Goal: Task Accomplishment & Management: Manage account settings

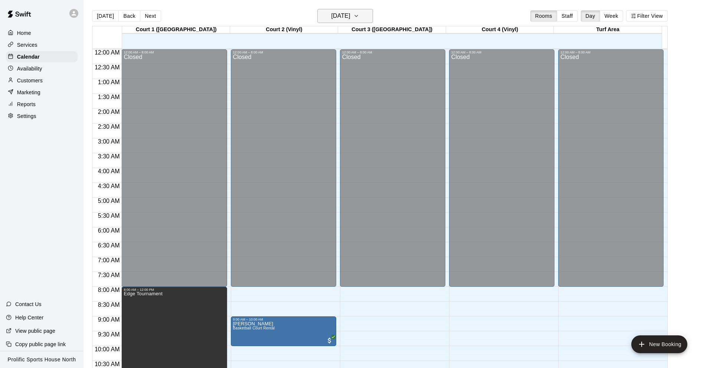
scroll to position [198, 0]
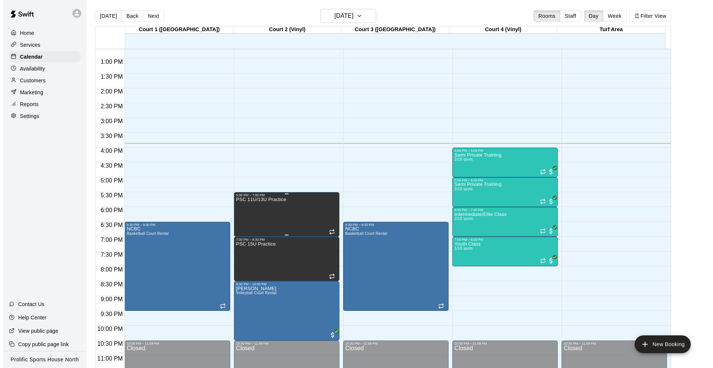
scroll to position [385, 0]
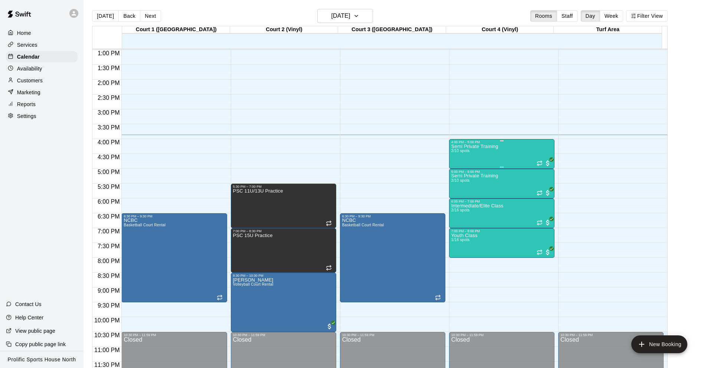
click at [478, 151] on div "Semi Private Training 2/10 spots" at bounding box center [474, 328] width 47 height 368
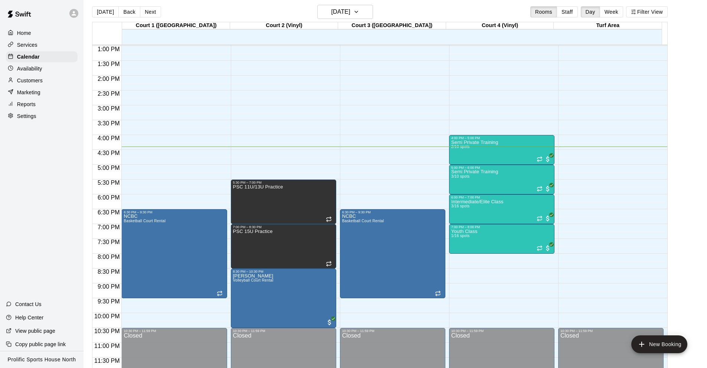
scroll to position [0, 0]
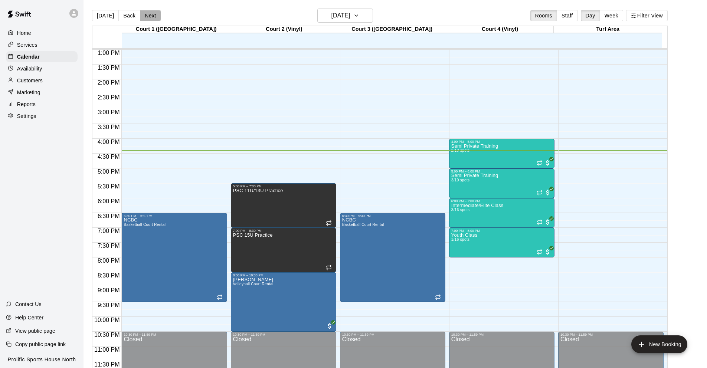
click at [142, 13] on button "Next" at bounding box center [150, 15] width 21 height 11
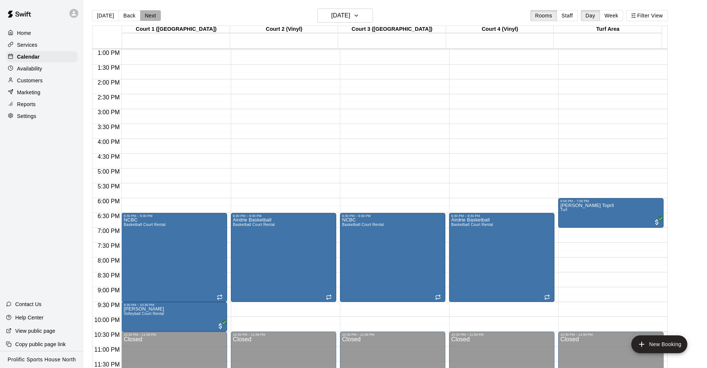
click at [150, 19] on button "Next" at bounding box center [150, 15] width 21 height 11
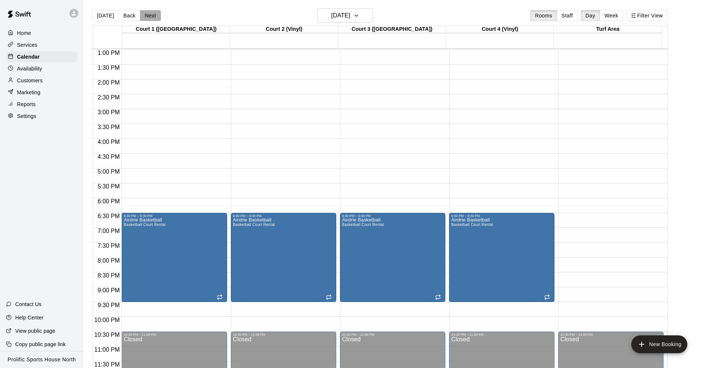
click at [150, 19] on button "Next" at bounding box center [150, 15] width 21 height 11
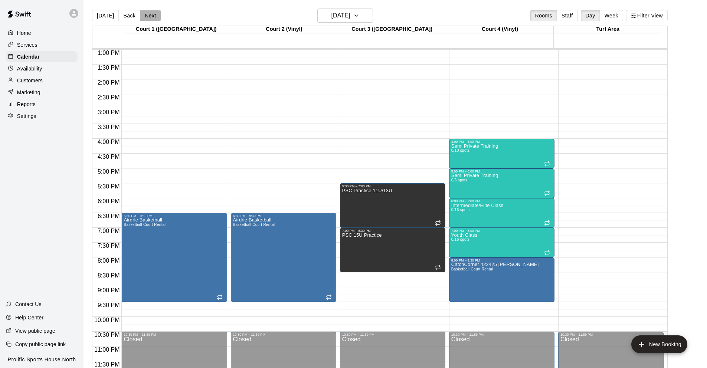
drag, startPoint x: 154, startPoint y: 20, endPoint x: 159, endPoint y: 5, distance: 16.3
click at [158, 9] on div "Today Back Next Thursday Sep 18 Rooms Staff Day Week Filter View" at bounding box center [380, 17] width 576 height 17
click at [152, 14] on button "Next" at bounding box center [150, 15] width 21 height 11
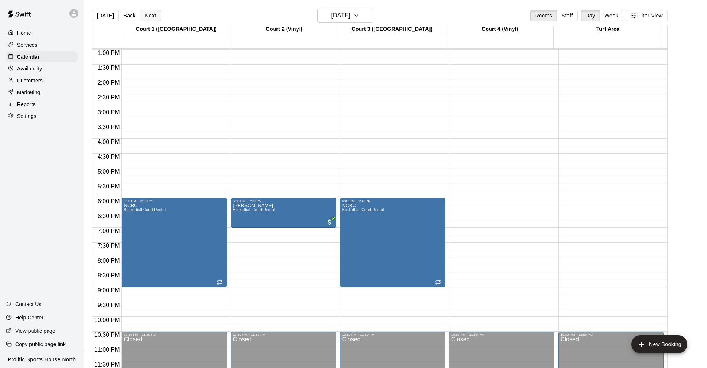
click at [153, 15] on button "Next" at bounding box center [150, 15] width 21 height 11
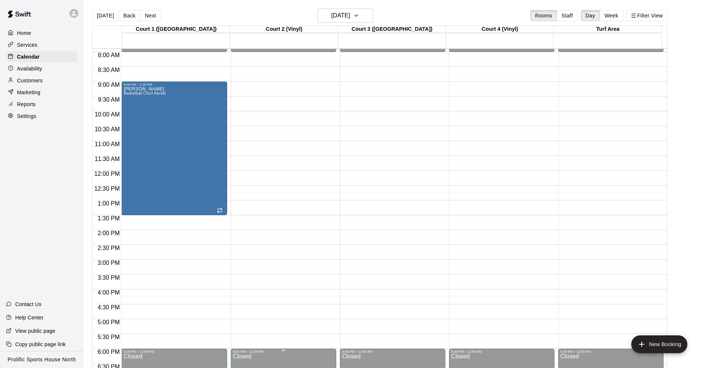
scroll to position [189, 0]
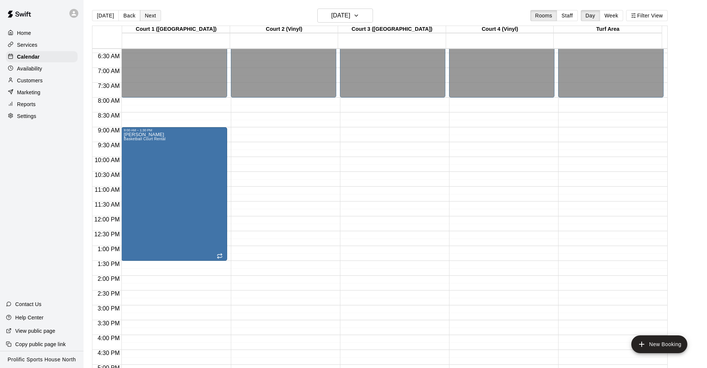
click at [144, 16] on button "Next" at bounding box center [150, 15] width 21 height 11
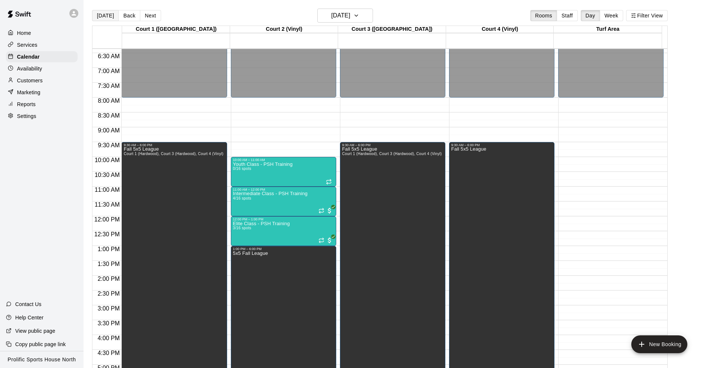
click at [102, 11] on button "[DATE]" at bounding box center [105, 15] width 27 height 11
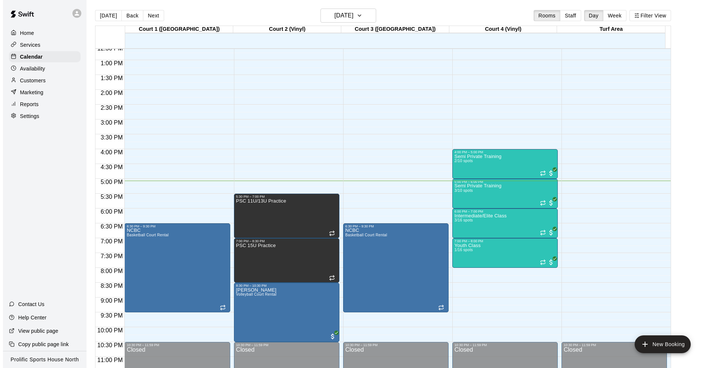
scroll to position [385, 0]
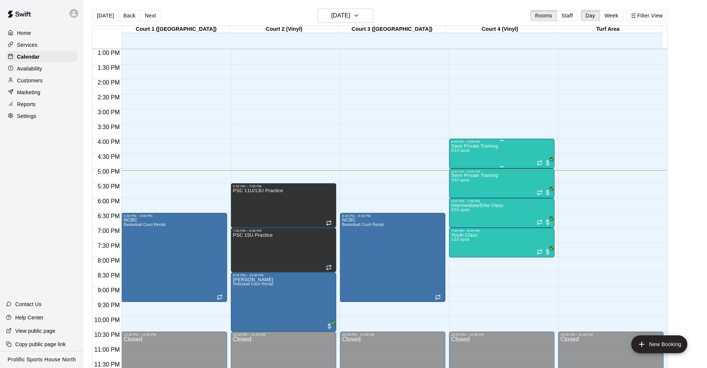
click at [477, 151] on div "Semi Private Training 2/10 spots" at bounding box center [474, 328] width 47 height 368
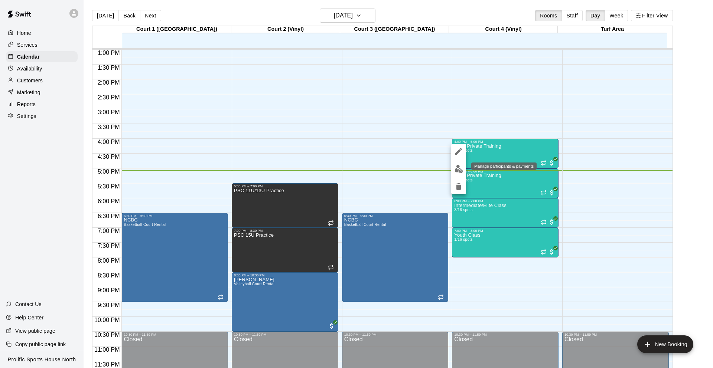
click at [459, 170] on img "edit" at bounding box center [458, 169] width 9 height 9
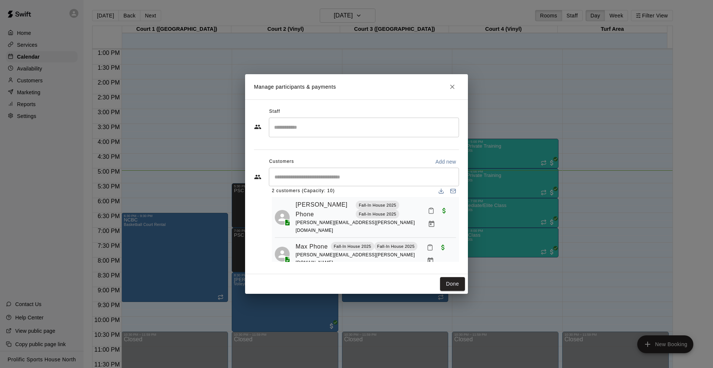
scroll to position [13, 0]
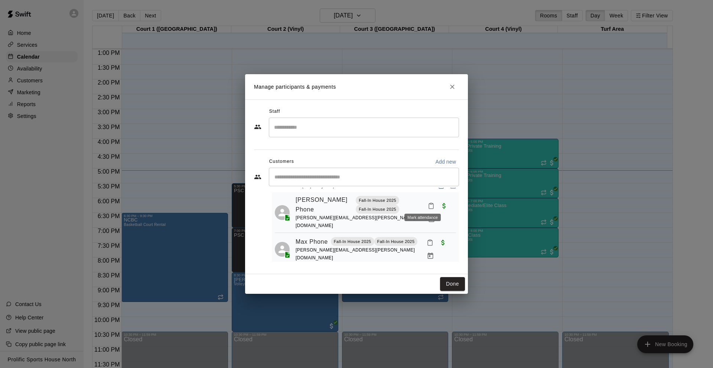
click at [428, 203] on icon "Mark attendance" at bounding box center [431, 206] width 7 height 7
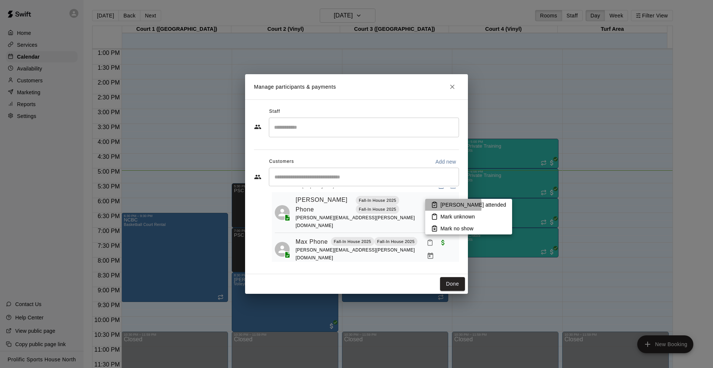
click at [437, 205] on icon at bounding box center [434, 205] width 7 height 7
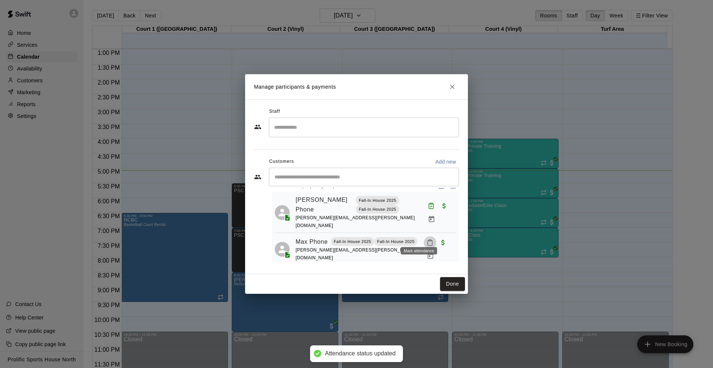
click at [428, 241] on icon "Mark attendance" at bounding box center [430, 243] width 4 height 5
click at [436, 241] on li "Mark attended" at bounding box center [466, 240] width 87 height 12
click at [454, 283] on button "Done" at bounding box center [452, 284] width 25 height 14
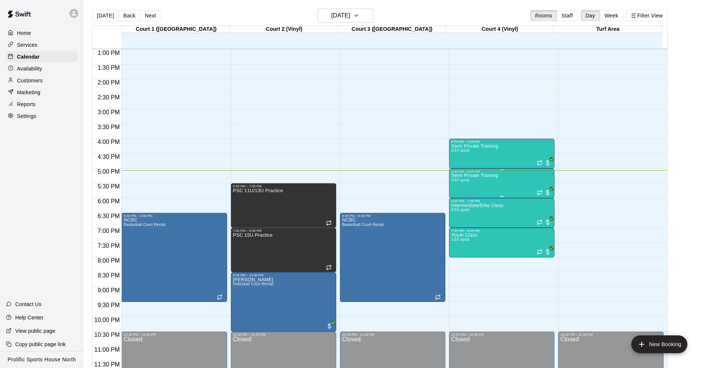
click at [480, 179] on div "Semi Private Training 3/10 spots" at bounding box center [474, 357] width 47 height 368
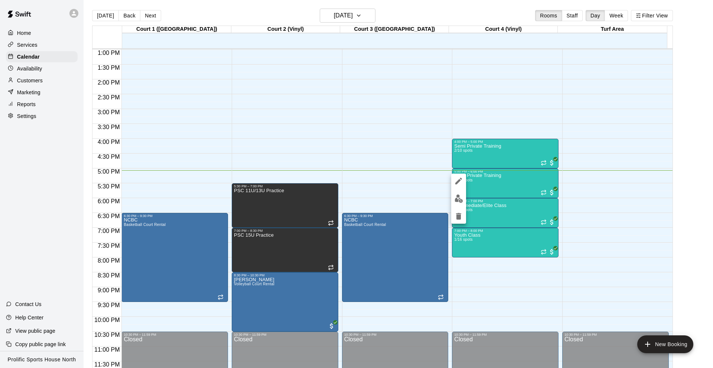
click at [433, 182] on div at bounding box center [356, 184] width 713 height 368
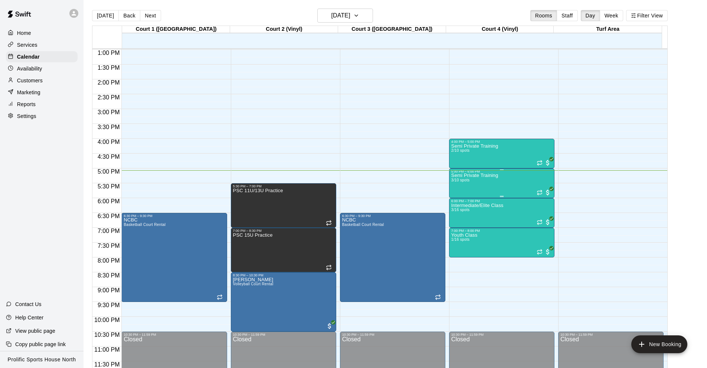
click at [470, 176] on p "Semi Private Training" at bounding box center [474, 176] width 47 height 0
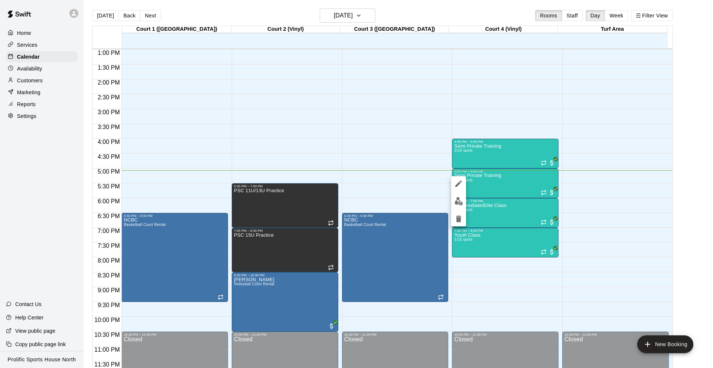
drag, startPoint x: 405, startPoint y: 182, endPoint x: 439, endPoint y: 199, distance: 37.9
click at [405, 182] on div at bounding box center [356, 184] width 713 height 368
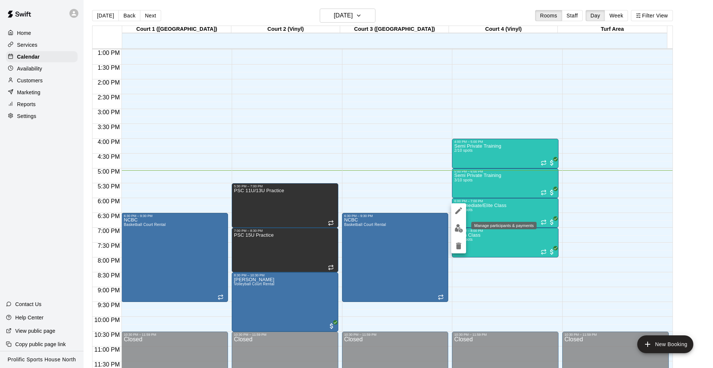
click at [459, 228] on img "edit" at bounding box center [458, 228] width 9 height 9
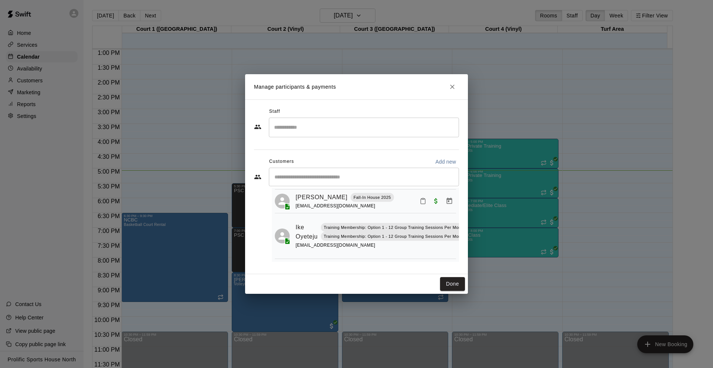
scroll to position [68, 28]
click at [446, 219] on icon "Mark attendance" at bounding box center [446, 222] width 7 height 7
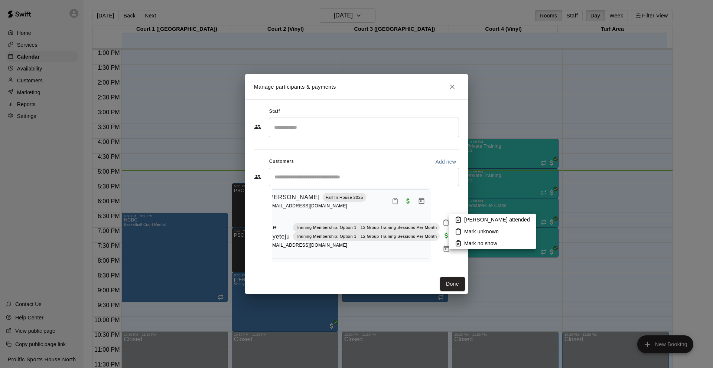
click at [424, 220] on div at bounding box center [356, 184] width 713 height 368
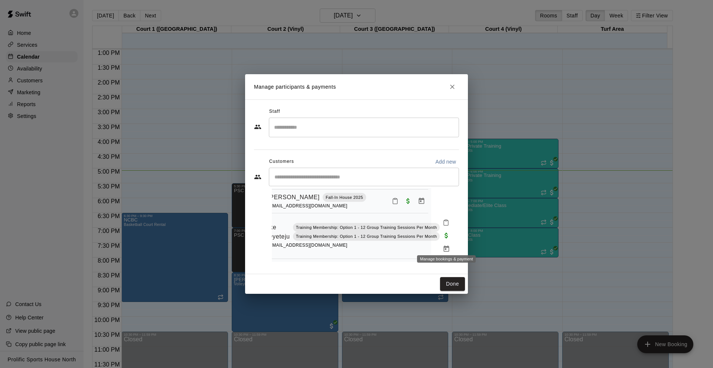
click at [446, 246] on icon "Manage bookings & payment" at bounding box center [447, 249] width 6 height 6
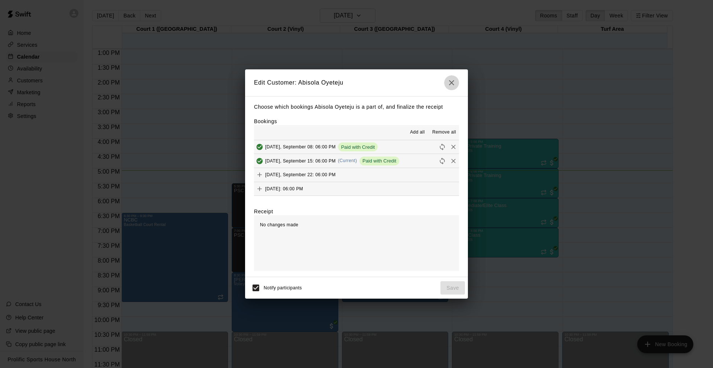
click at [452, 81] on icon "button" at bounding box center [451, 82] width 9 height 9
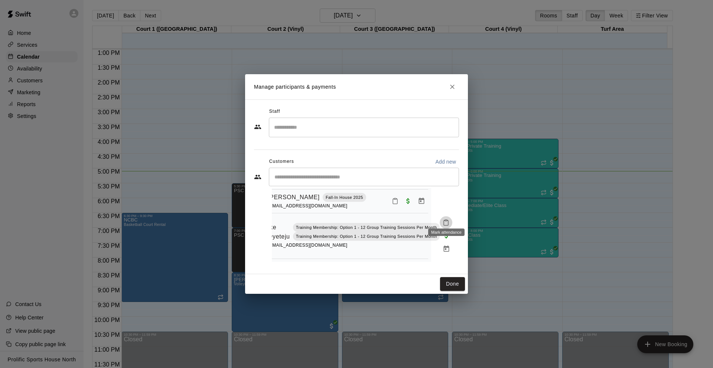
click at [448, 219] on icon "Mark attendance" at bounding box center [446, 222] width 7 height 7
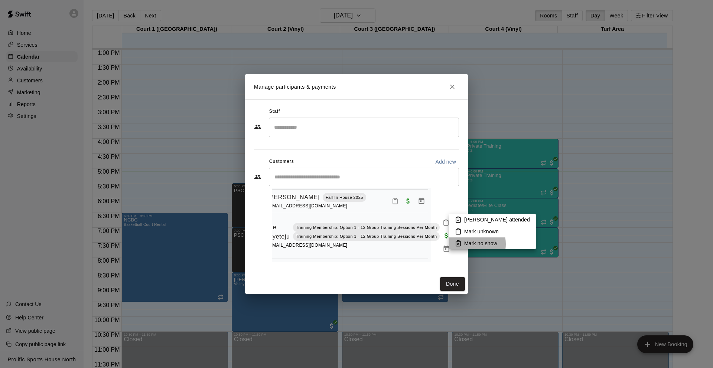
click at [468, 244] on p "Mark no show" at bounding box center [480, 243] width 33 height 7
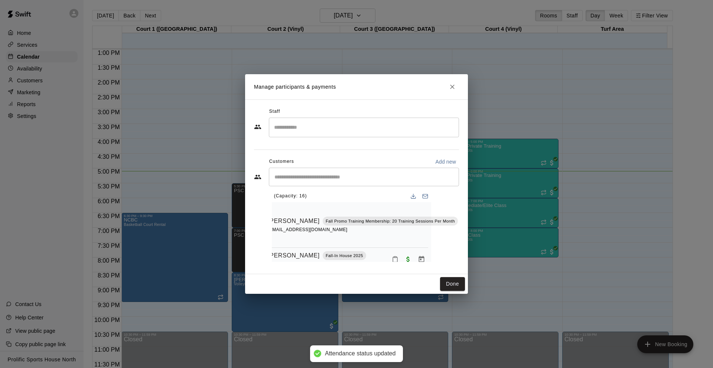
scroll to position [0, 28]
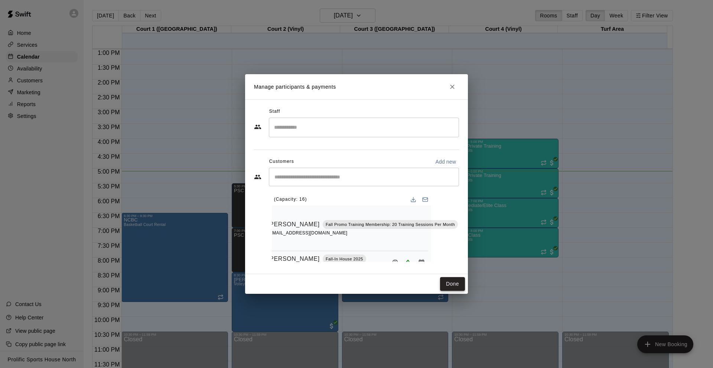
click at [456, 281] on button "Done" at bounding box center [452, 284] width 25 height 14
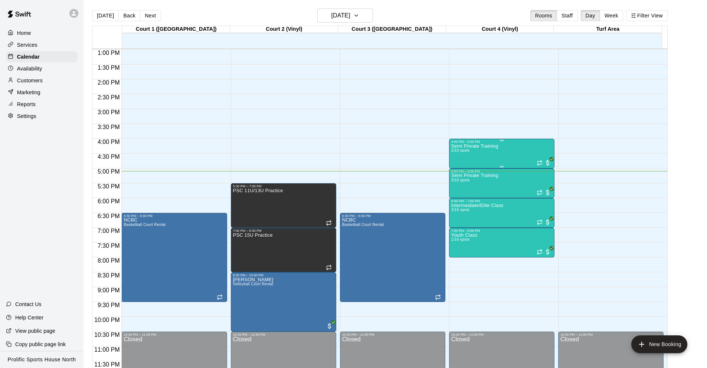
click at [498, 146] on p "Semi Private Training" at bounding box center [474, 146] width 47 height 0
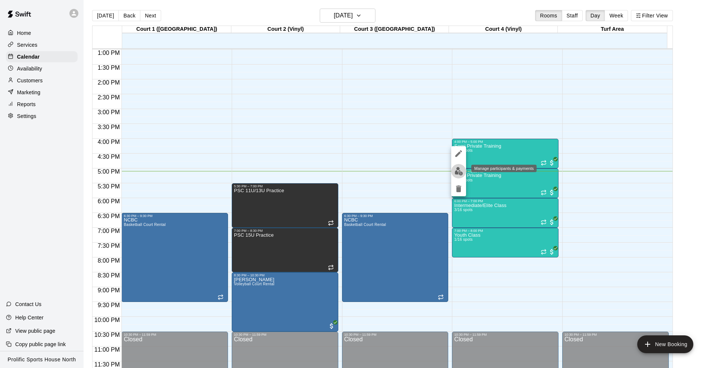
click at [463, 169] on button "edit" at bounding box center [458, 171] width 15 height 14
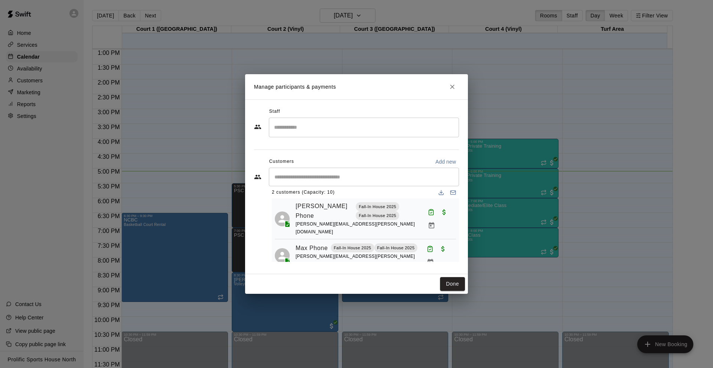
scroll to position [13, 0]
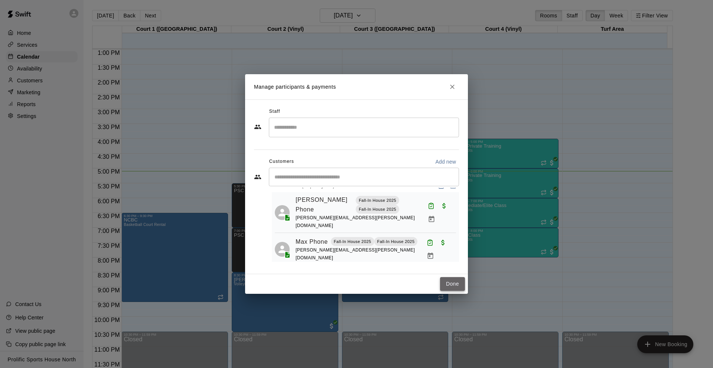
click at [453, 283] on button "Done" at bounding box center [452, 284] width 25 height 14
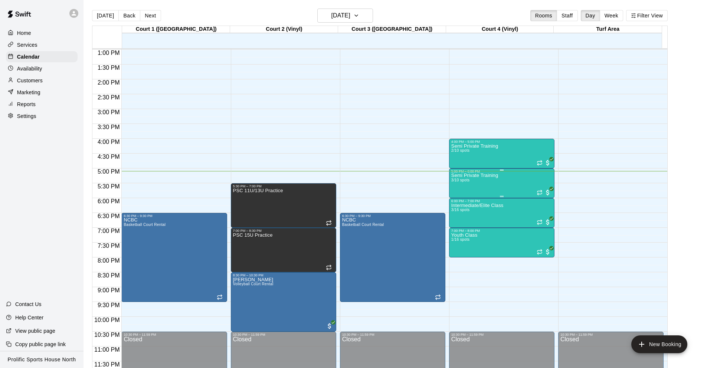
click at [462, 178] on div "Semi Private Training 3/10 spots" at bounding box center [474, 357] width 47 height 368
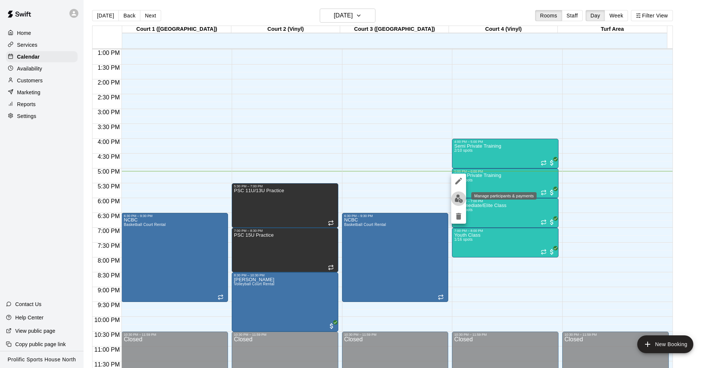
click at [459, 199] on img "edit" at bounding box center [458, 199] width 9 height 9
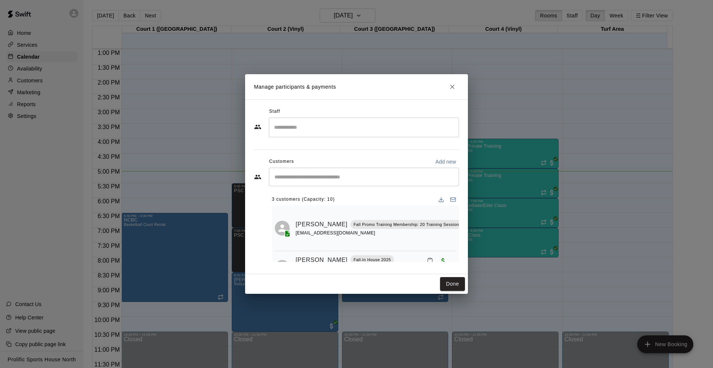
scroll to position [0, 14]
click at [474, 217] on icon "Mark attendance" at bounding box center [477, 215] width 7 height 7
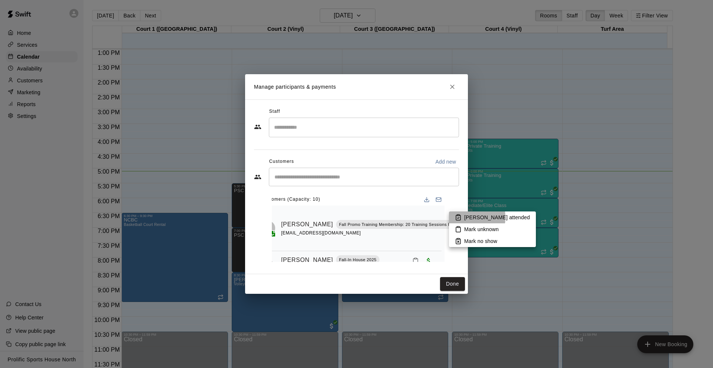
click at [460, 218] on icon at bounding box center [458, 217] width 4 height 5
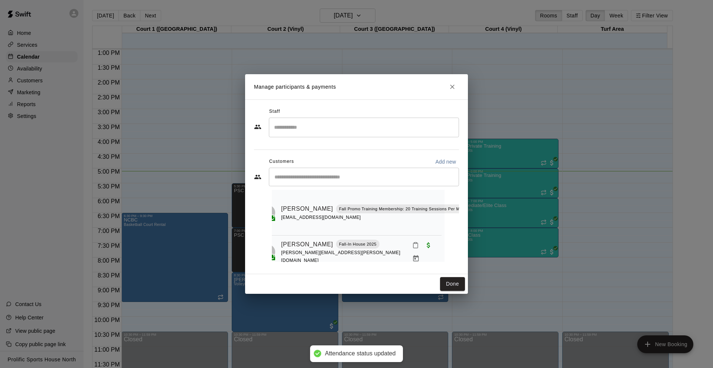
scroll to position [47, 14]
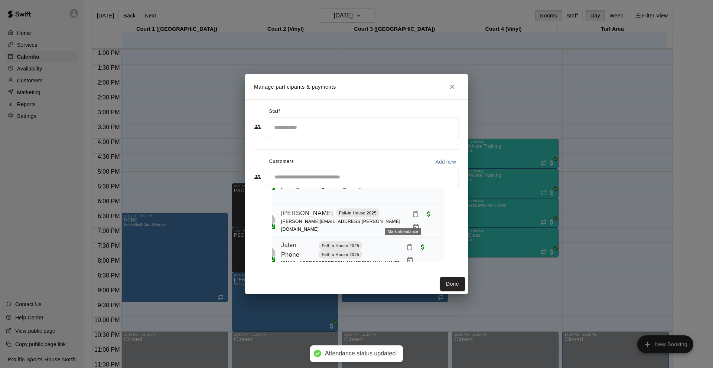
click at [412, 217] on icon "Mark attendance" at bounding box center [415, 214] width 7 height 7
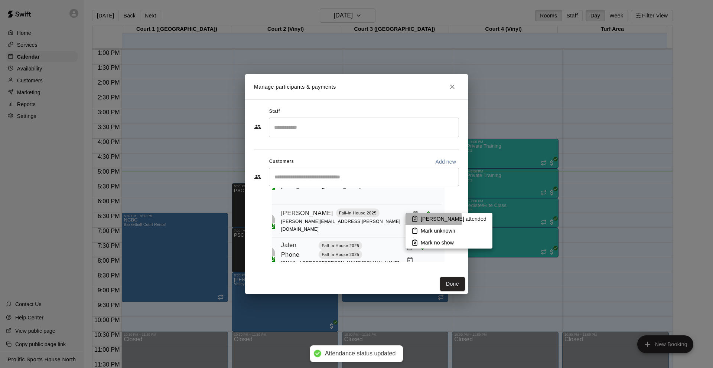
click at [414, 220] on icon at bounding box center [414, 219] width 7 height 7
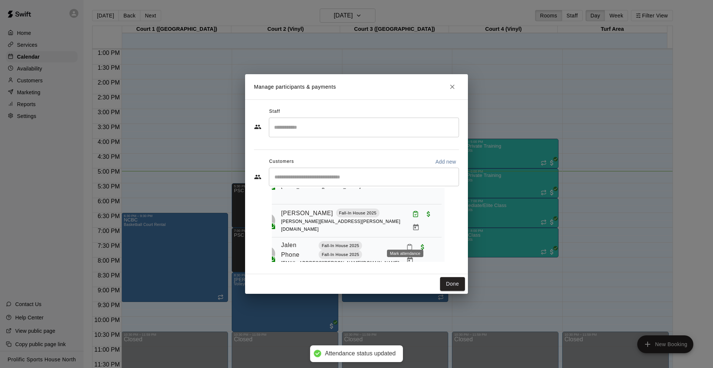
click at [407, 244] on icon "Mark attendance" at bounding box center [409, 247] width 7 height 7
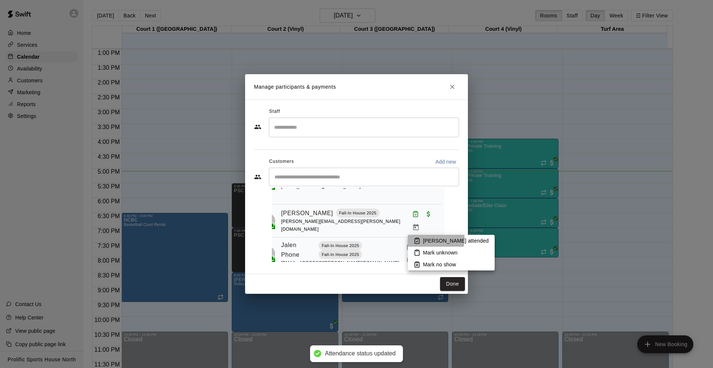
click at [416, 238] on icon at bounding box center [417, 241] width 7 height 7
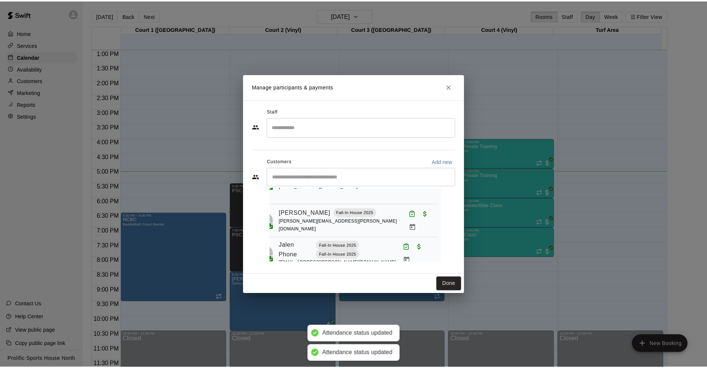
scroll to position [55, 14]
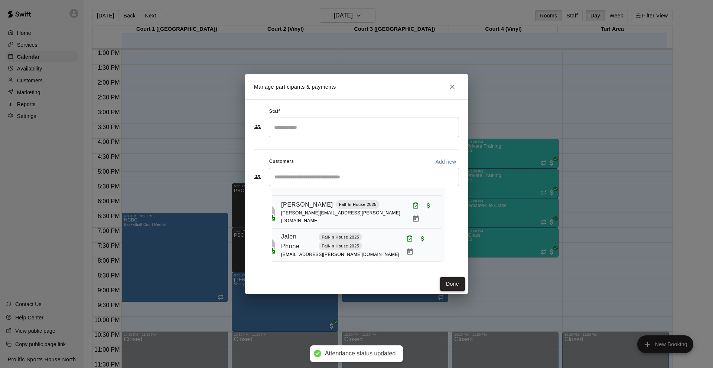
click at [450, 279] on button "Done" at bounding box center [452, 284] width 25 height 14
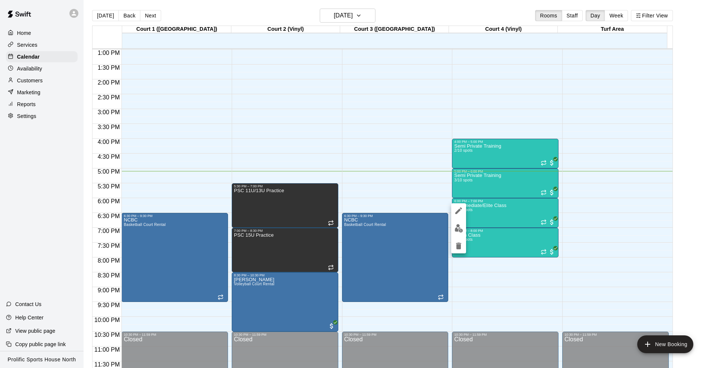
click at [374, 109] on div at bounding box center [356, 184] width 713 height 368
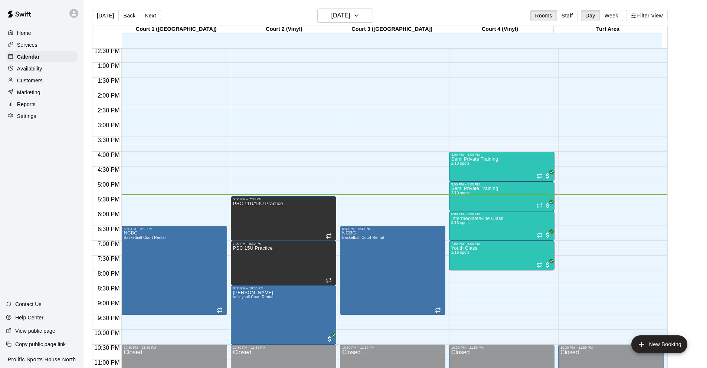
scroll to position [0, 0]
click at [77, 11] on div at bounding box center [73, 13] width 9 height 9
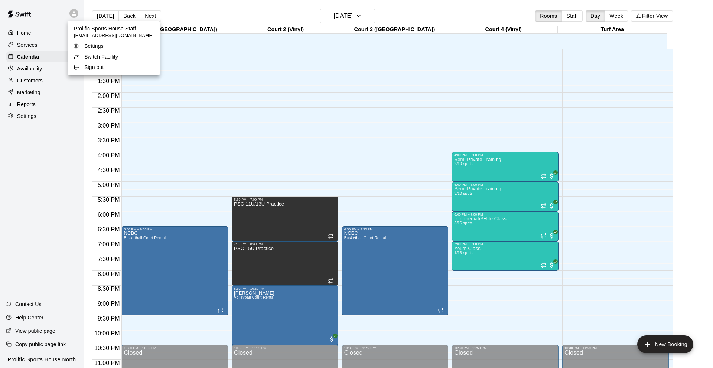
click at [39, 82] on div at bounding box center [356, 184] width 713 height 368
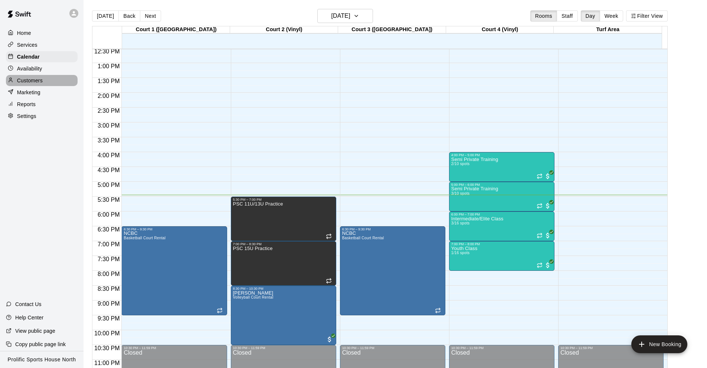
click at [39, 81] on p "Customers" at bounding box center [30, 80] width 26 height 7
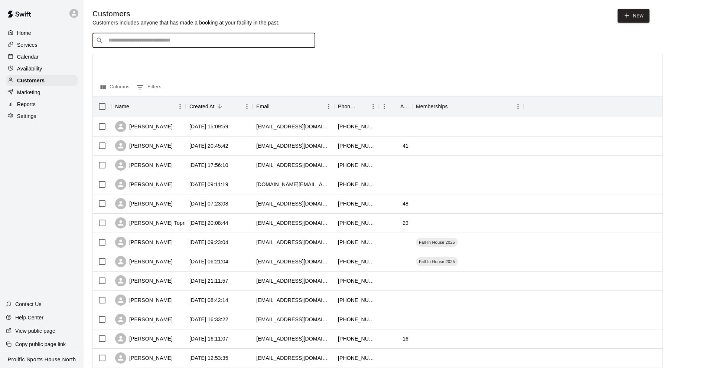
click at [166, 38] on input "Search customers by name or email" at bounding box center [209, 40] width 206 height 7
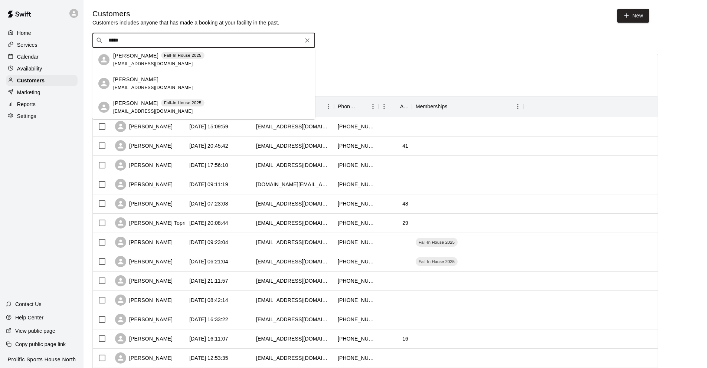
type input "******"
click at [173, 65] on div "[PERSON_NAME] Fall-In House 2025 [EMAIL_ADDRESS][DOMAIN_NAME]" at bounding box center [158, 60] width 91 height 16
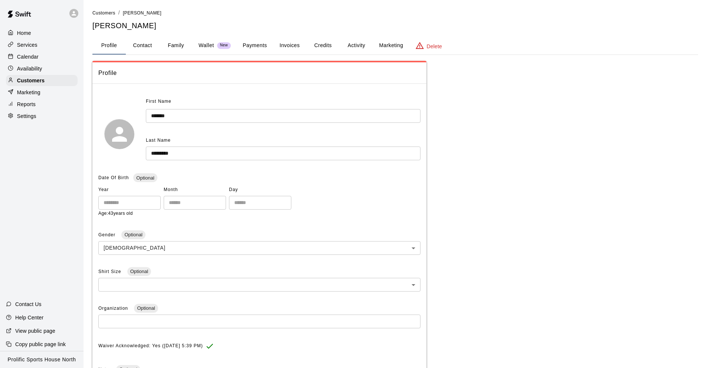
click at [343, 45] on button "Activity" at bounding box center [356, 46] width 33 height 18
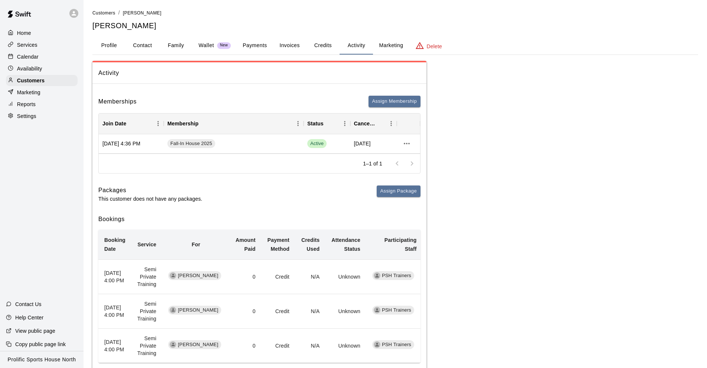
click at [177, 46] on button "Family" at bounding box center [175, 46] width 33 height 18
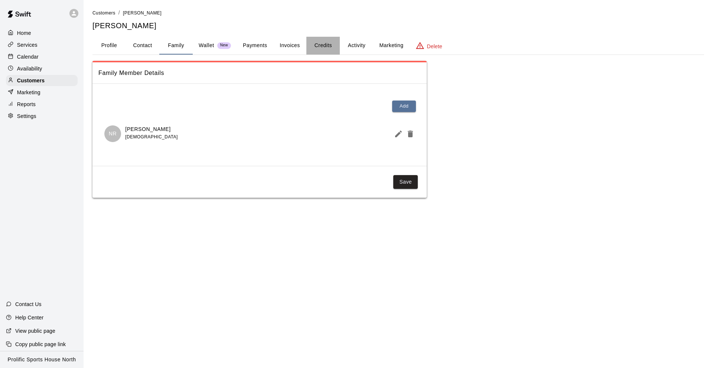
click at [318, 42] on button "Credits" at bounding box center [322, 46] width 33 height 18
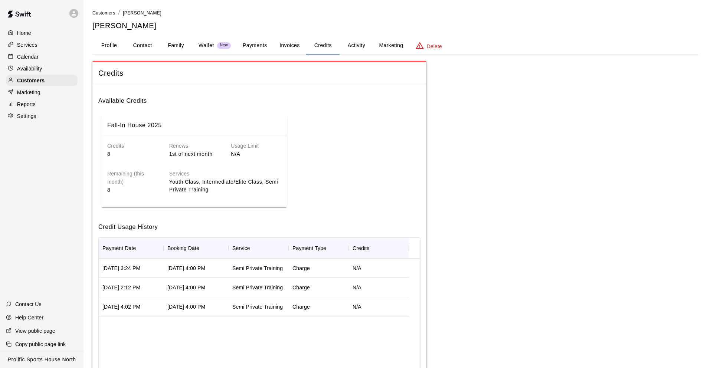
click at [355, 44] on button "Activity" at bounding box center [356, 46] width 33 height 18
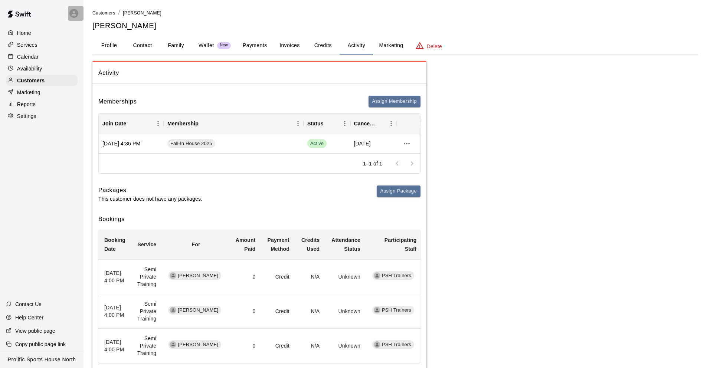
click at [75, 15] on icon at bounding box center [74, 13] width 4 height 4
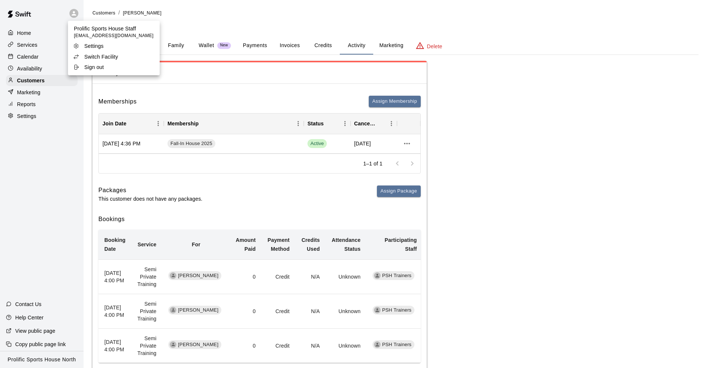
click at [113, 35] on span "[EMAIL_ADDRESS][DOMAIN_NAME]" at bounding box center [114, 35] width 80 height 7
click at [116, 30] on p "Prolific Sports House Staff" at bounding box center [114, 28] width 80 height 7
click at [111, 57] on p "Switch Facility" at bounding box center [101, 56] width 34 height 7
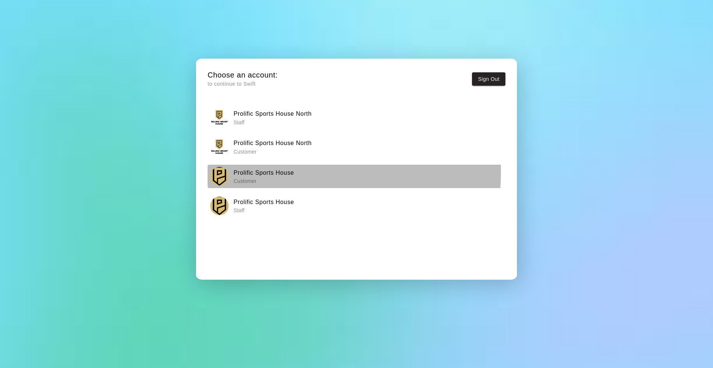
drag, startPoint x: 299, startPoint y: 172, endPoint x: 296, endPoint y: 176, distance: 4.8
click at [296, 176] on div "Prolific Sports House Customer" at bounding box center [356, 176] width 293 height 19
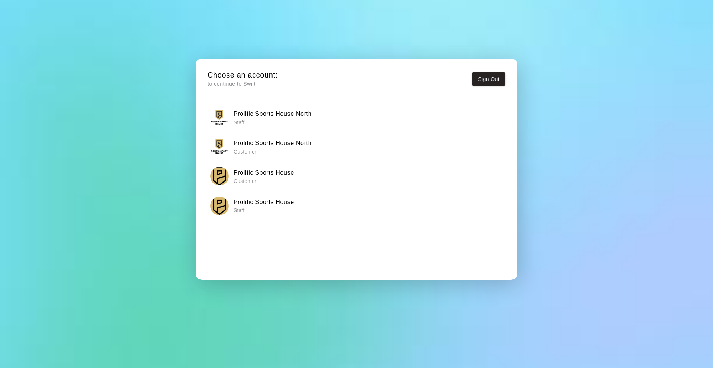
click at [244, 114] on h6 "Prolific Sports House North" at bounding box center [273, 114] width 78 height 10
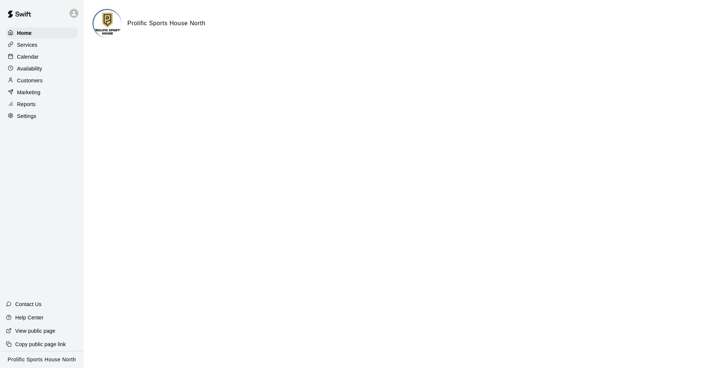
click at [31, 58] on p "Calendar" at bounding box center [28, 56] width 22 height 7
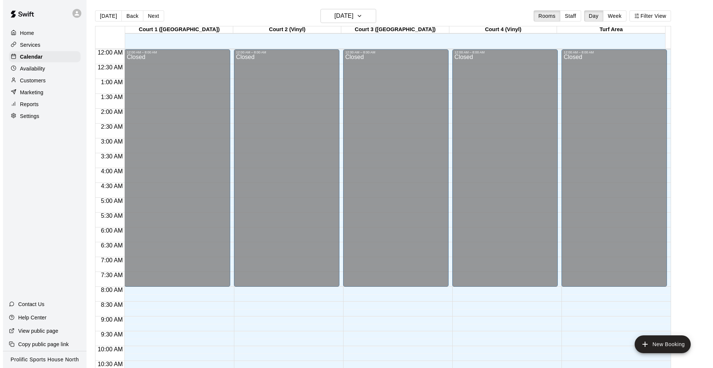
scroll to position [363, 0]
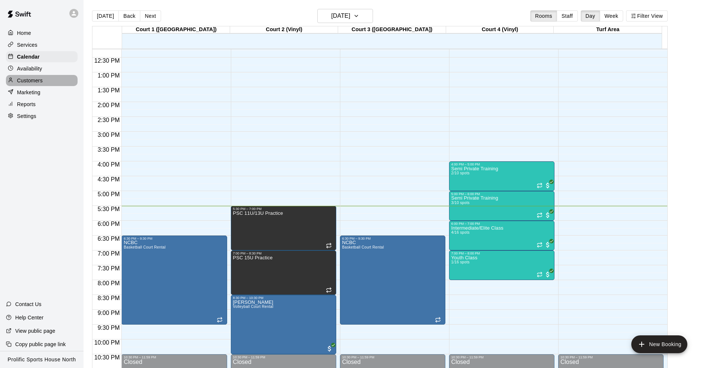
click at [43, 84] on div "Customers" at bounding box center [42, 80] width 72 height 11
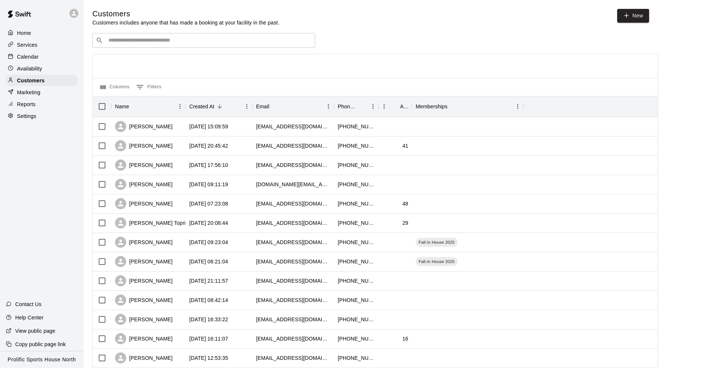
click at [168, 43] on input "Search customers by name or email" at bounding box center [209, 40] width 206 height 7
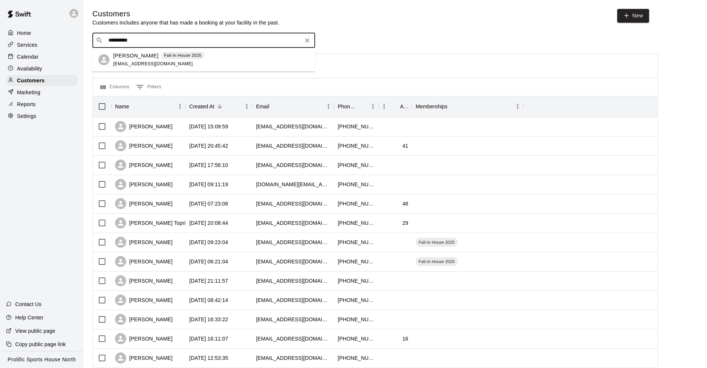
type input "**********"
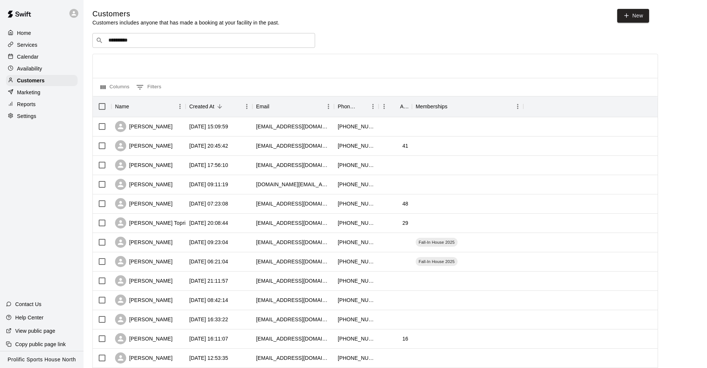
click at [325, 27] on div "**********" at bounding box center [395, 314] width 606 height 611
click at [76, 16] on icon at bounding box center [74, 13] width 7 height 7
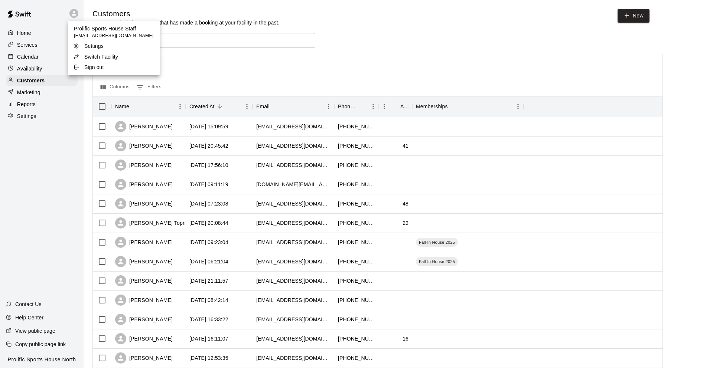
click at [92, 54] on p "Switch Facility" at bounding box center [101, 56] width 34 height 7
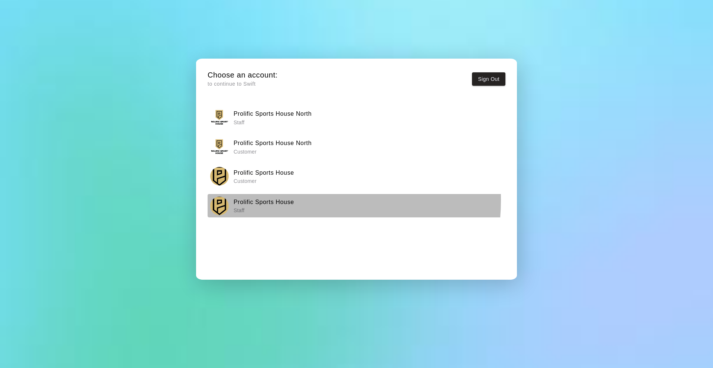
click at [288, 200] on h6 "Prolific Sports House" at bounding box center [264, 203] width 61 height 10
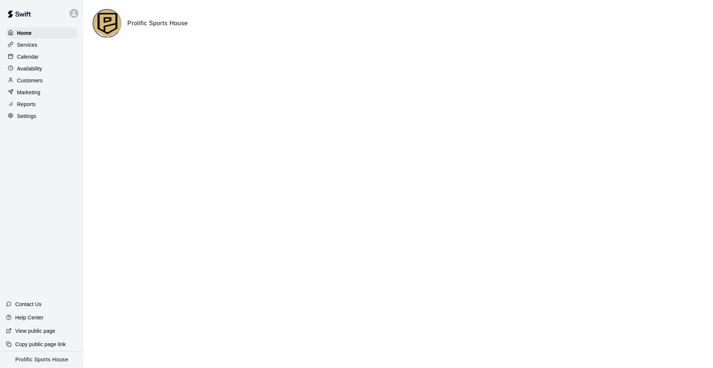
click at [37, 79] on p "Customers" at bounding box center [30, 80] width 26 height 7
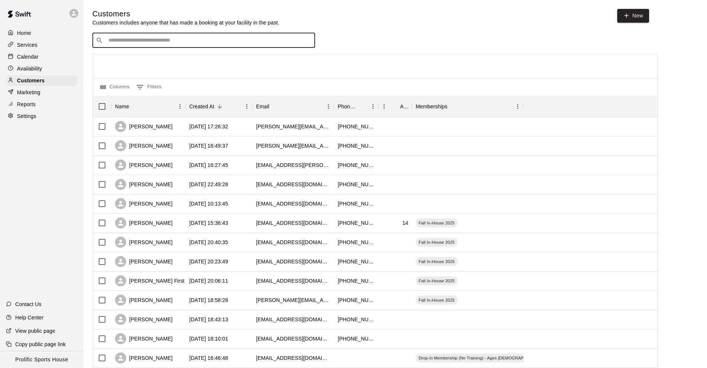
click at [213, 40] on input "Search customers by name or email" at bounding box center [209, 40] width 206 height 7
type input "**********"
click at [149, 55] on p "[PERSON_NAME]" at bounding box center [135, 56] width 45 height 8
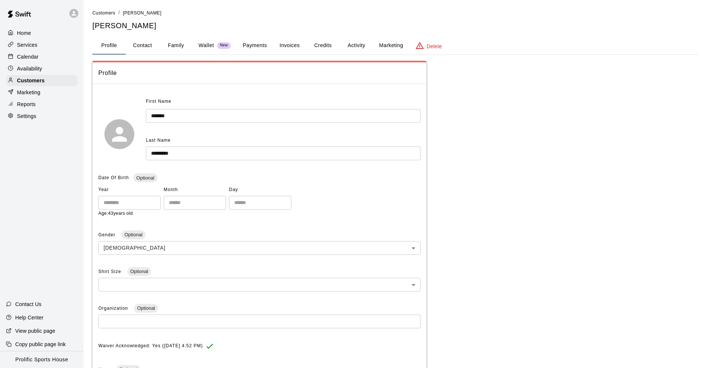
click at [183, 45] on button "Family" at bounding box center [175, 46] width 33 height 18
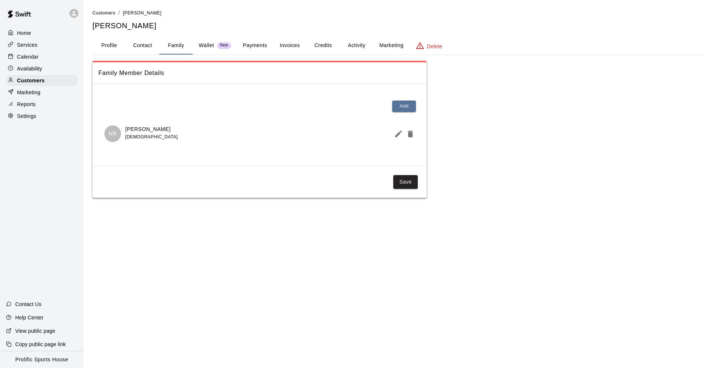
click at [318, 45] on button "Credits" at bounding box center [322, 46] width 33 height 18
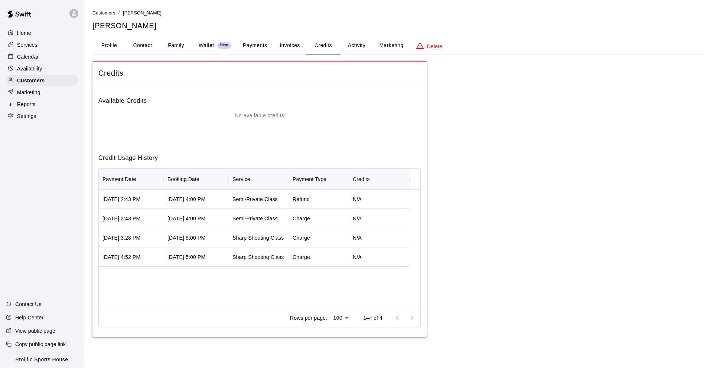
click at [150, 42] on button "Contact" at bounding box center [142, 46] width 33 height 18
select select "**"
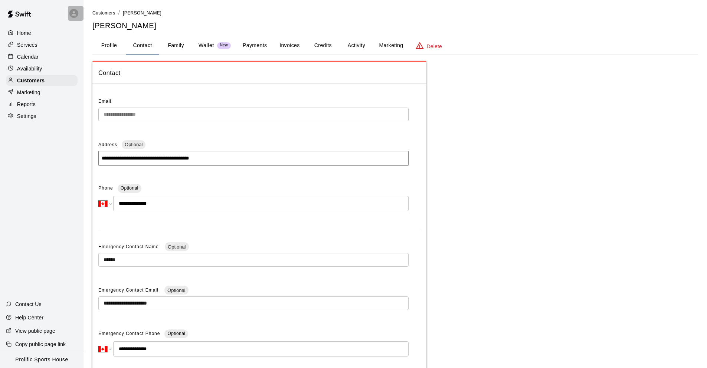
click at [72, 11] on icon at bounding box center [74, 13] width 7 height 7
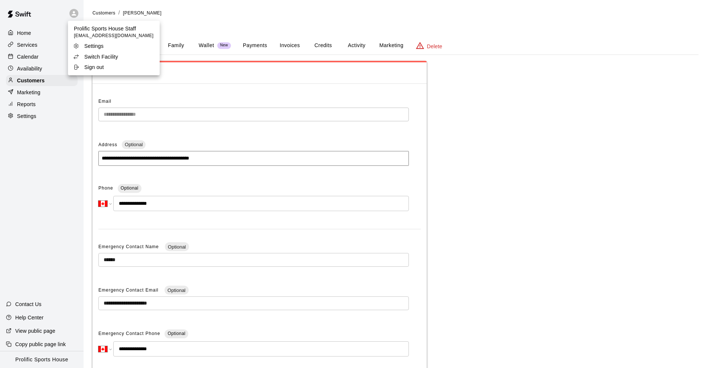
click at [99, 55] on p "Switch Facility" at bounding box center [101, 56] width 34 height 7
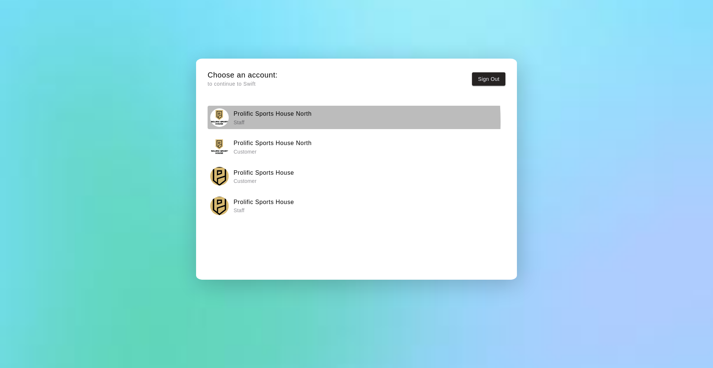
click at [254, 121] on p "Staff" at bounding box center [273, 122] width 78 height 7
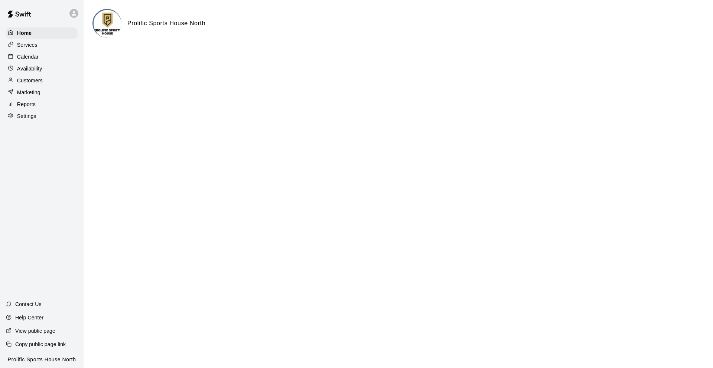
click at [48, 79] on div "Customers" at bounding box center [42, 80] width 72 height 11
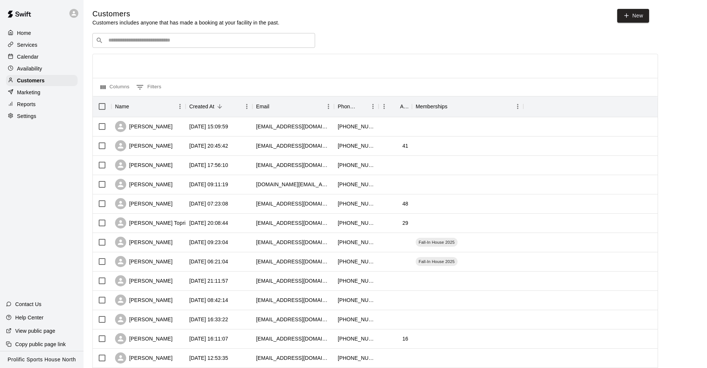
click at [172, 43] on input "Search customers by name or email" at bounding box center [209, 40] width 206 height 7
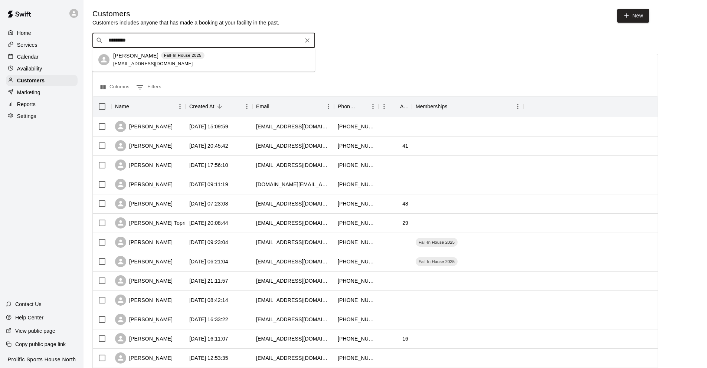
type input "**********"
click at [168, 61] on div "[PERSON_NAME] Fall-In House 2025 [EMAIL_ADDRESS][DOMAIN_NAME]" at bounding box center [158, 60] width 91 height 16
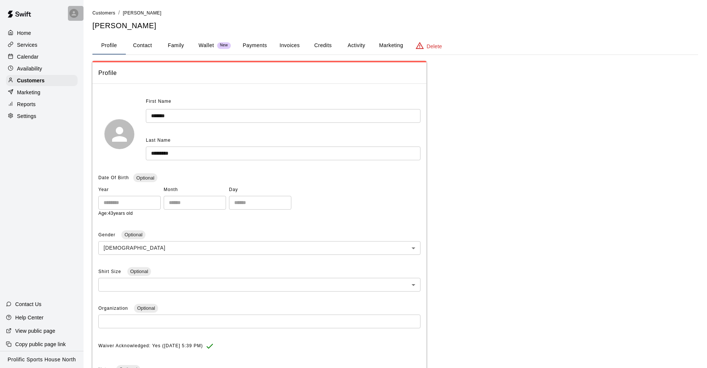
click at [73, 17] on div at bounding box center [73, 13] width 9 height 9
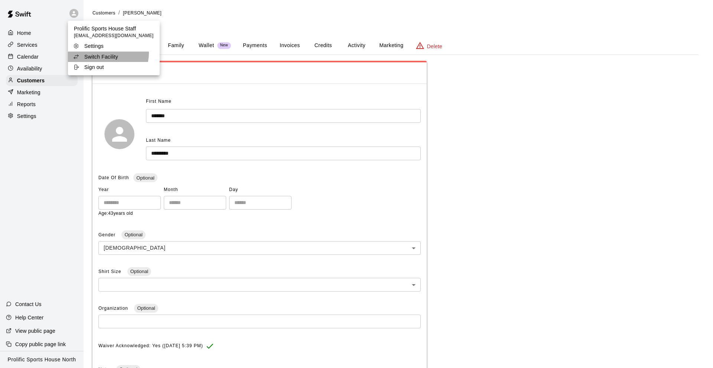
click at [108, 53] on p "Switch Facility" at bounding box center [101, 56] width 34 height 7
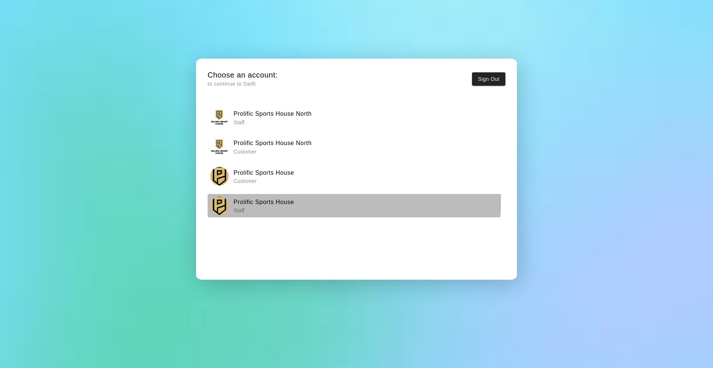
click at [268, 201] on h6 "Prolific Sports House" at bounding box center [264, 203] width 61 height 10
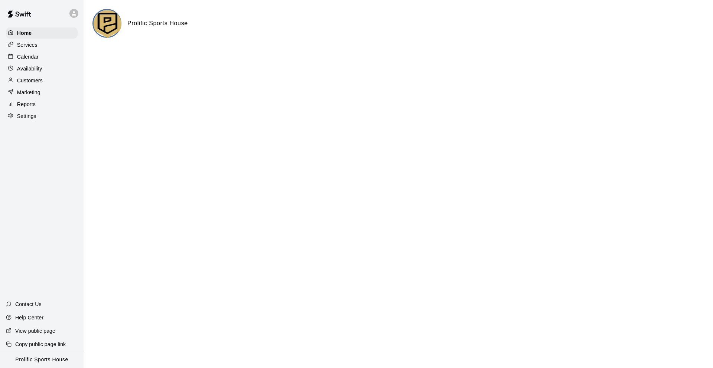
click at [74, 11] on icon at bounding box center [74, 13] width 4 height 4
drag, startPoint x: 107, startPoint y: 100, endPoint x: 87, endPoint y: 78, distance: 30.2
click at [105, 97] on div at bounding box center [356, 184] width 713 height 368
click at [43, 81] on div "Customers" at bounding box center [42, 80] width 72 height 11
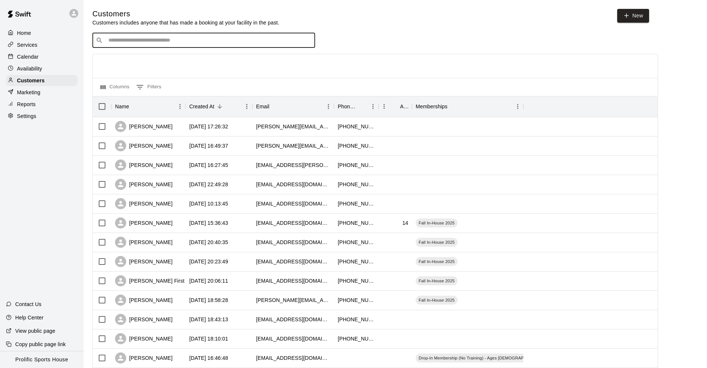
click at [156, 40] on input "Search customers by name or email" at bounding box center [209, 40] width 206 height 7
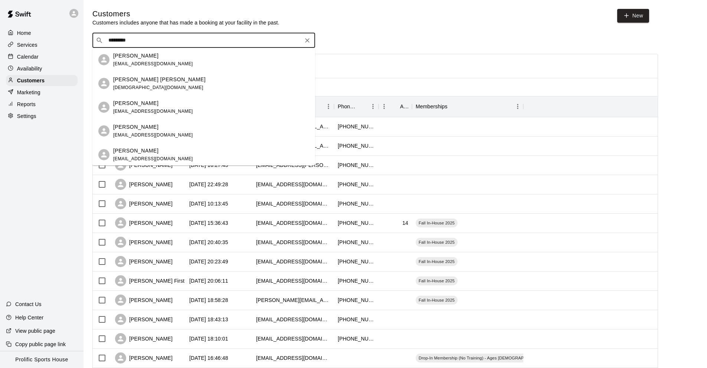
type input "**********"
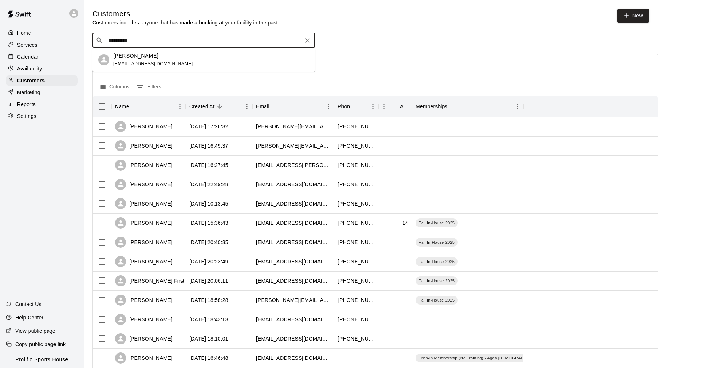
click at [191, 51] on div "[PERSON_NAME] [EMAIL_ADDRESS][DOMAIN_NAME]" at bounding box center [203, 60] width 223 height 24
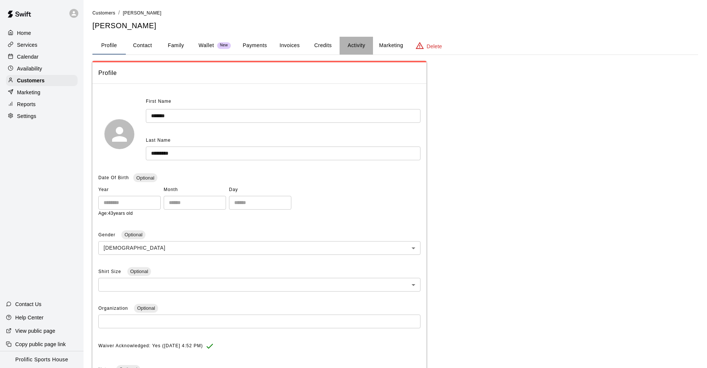
click at [365, 45] on button "Activity" at bounding box center [356, 46] width 33 height 18
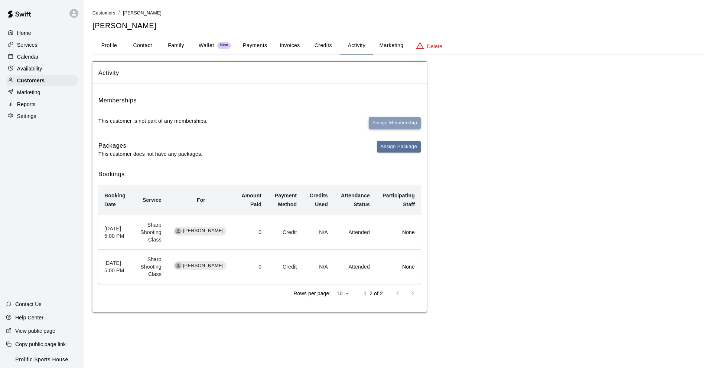
click at [376, 125] on button "Assign Membership" at bounding box center [395, 123] width 52 height 12
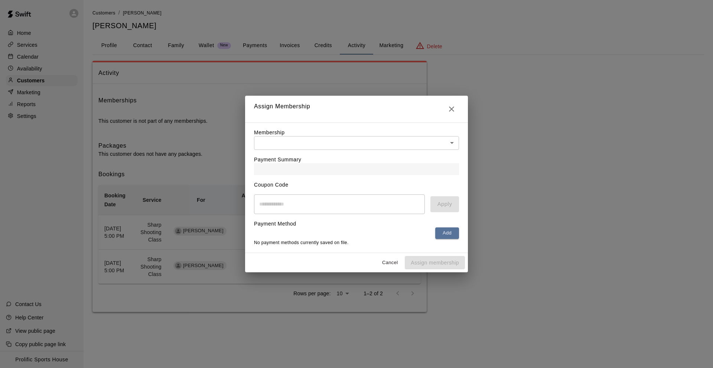
click at [352, 142] on body "Home Services Calendar Availability Customers Marketing Reports Settings Contac…" at bounding box center [356, 163] width 713 height 327
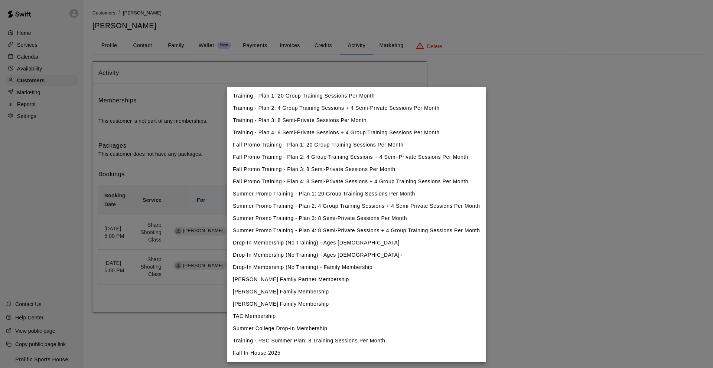
click at [552, 160] on div at bounding box center [356, 184] width 713 height 368
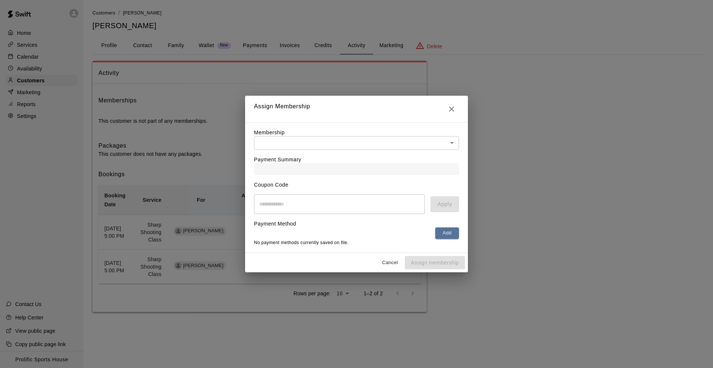
click at [146, 48] on div "Assign Membership Membership ​ ​ Payment Summary Coupon Code ​ Apply Payment Me…" at bounding box center [356, 184] width 713 height 368
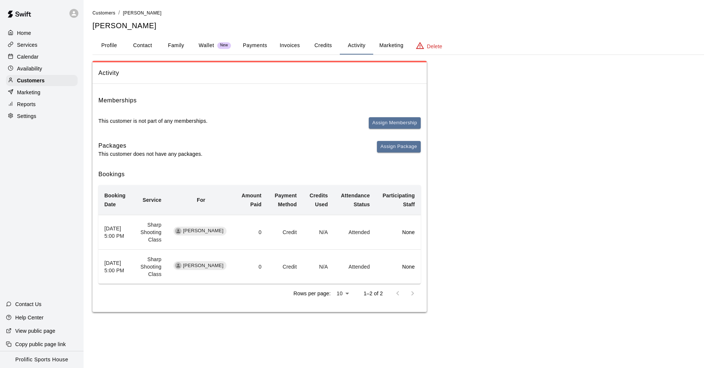
click at [146, 47] on button "Contact" at bounding box center [142, 46] width 33 height 18
select select "**"
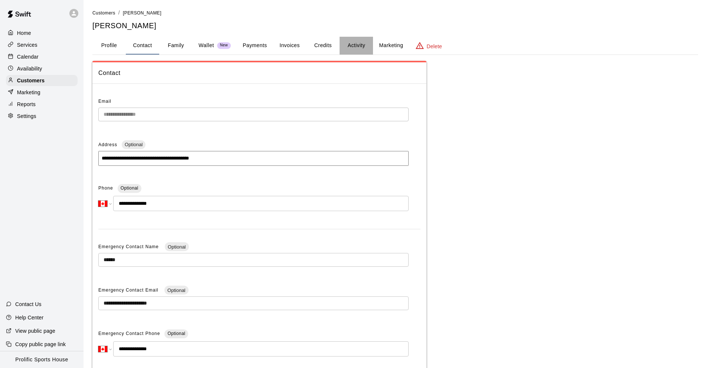
click at [361, 43] on button "Activity" at bounding box center [356, 46] width 33 height 18
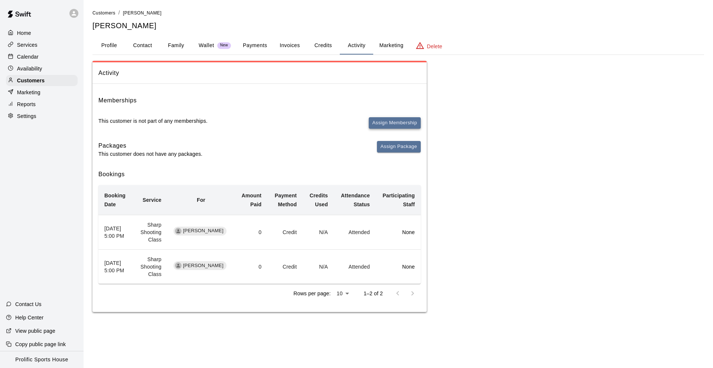
click at [384, 124] on button "Assign Membership" at bounding box center [395, 123] width 52 height 12
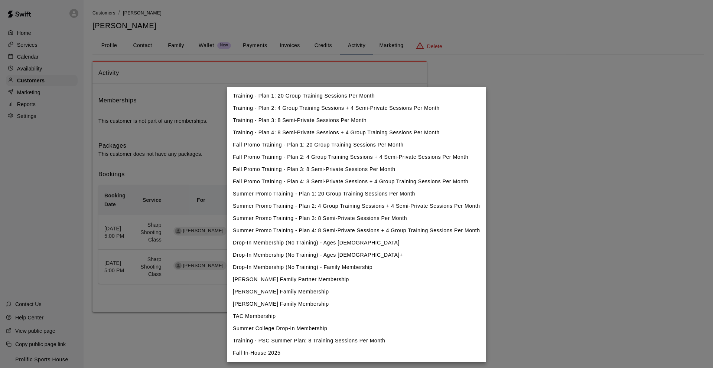
click at [376, 138] on body "Home Services Calendar Availability Customers Marketing Reports Settings Contac…" at bounding box center [356, 163] width 713 height 327
click at [308, 354] on li "Fall In-House 2025" at bounding box center [356, 353] width 259 height 12
type input "**********"
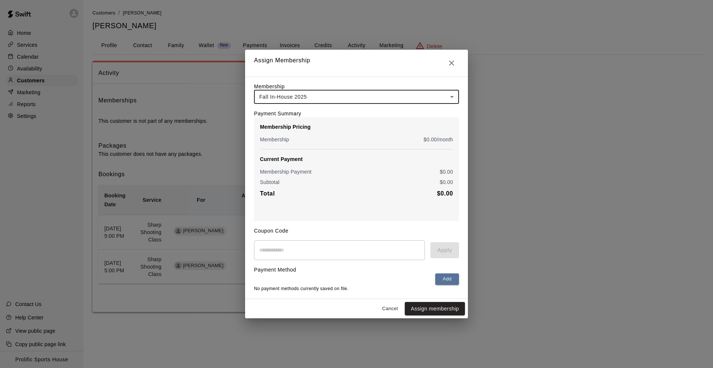
click at [438, 306] on button "Assign membership" at bounding box center [435, 309] width 60 height 14
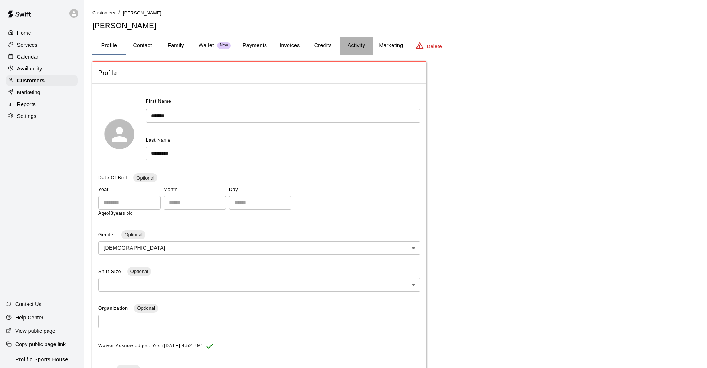
click at [351, 45] on button "Activity" at bounding box center [356, 46] width 33 height 18
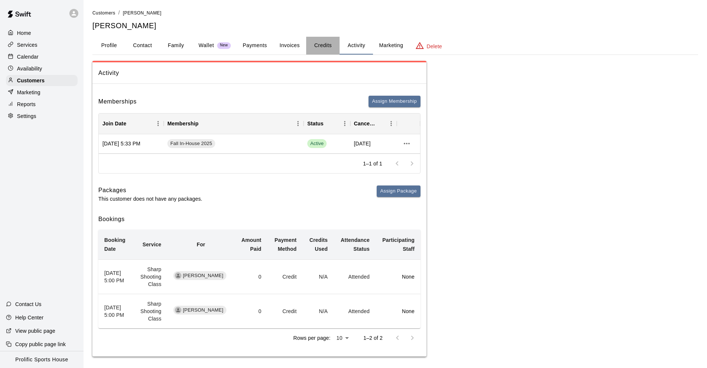
click at [320, 45] on button "Credits" at bounding box center [322, 46] width 33 height 18
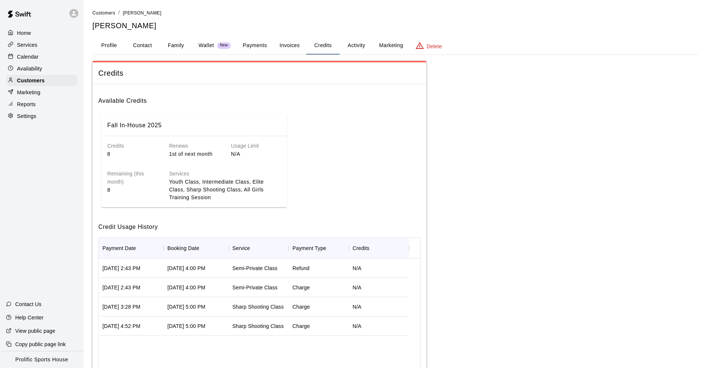
click at [75, 9] on div at bounding box center [73, 13] width 9 height 9
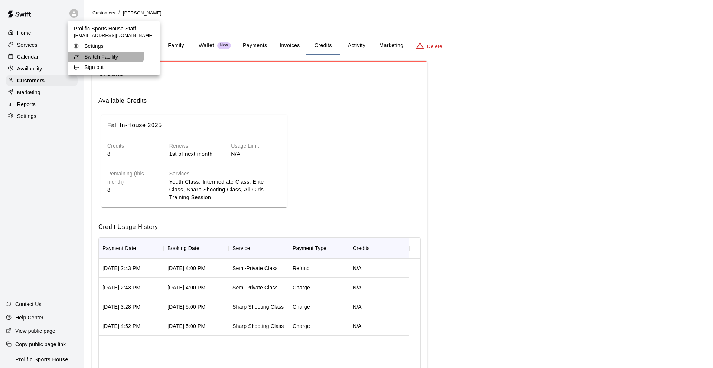
click at [105, 52] on li "Switch Facility" at bounding box center [114, 57] width 92 height 10
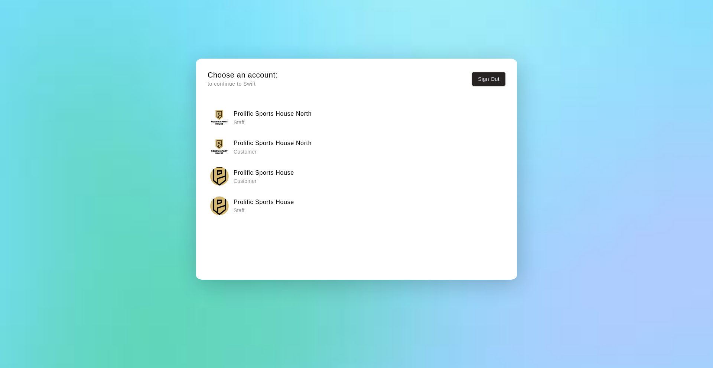
drag, startPoint x: 317, startPoint y: 122, endPoint x: 313, endPoint y: 118, distance: 5.8
click at [317, 122] on div "Prolific Sports House North Staff" at bounding box center [356, 117] width 293 height 19
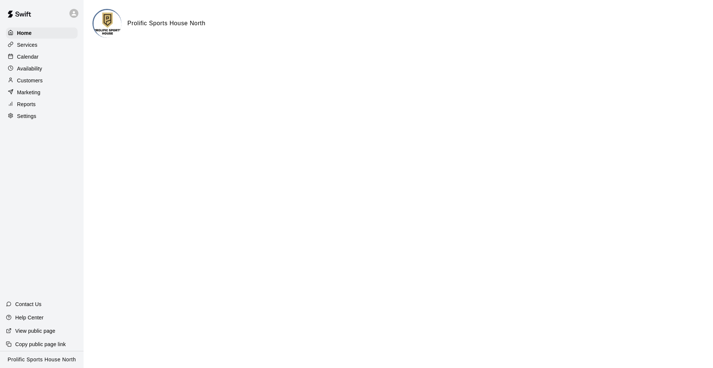
click at [46, 80] on div "Customers" at bounding box center [42, 80] width 72 height 11
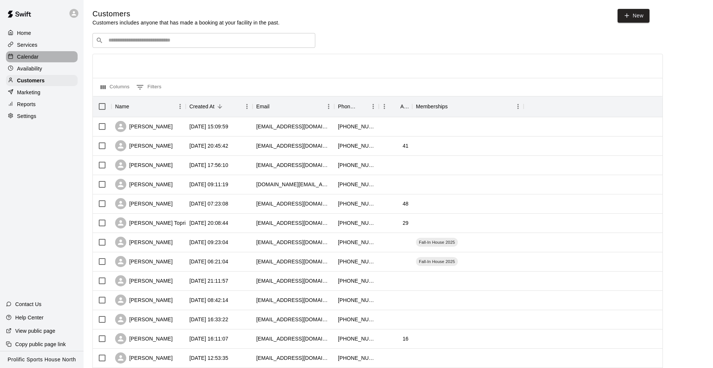
drag, startPoint x: 50, startPoint y: 61, endPoint x: 45, endPoint y: 50, distance: 12.0
click at [50, 61] on div "Calendar" at bounding box center [42, 56] width 72 height 11
click at [44, 58] on div "Calendar" at bounding box center [42, 56] width 72 height 11
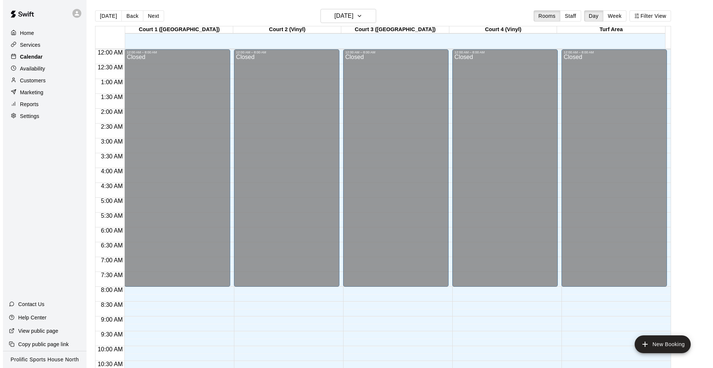
scroll to position [363, 0]
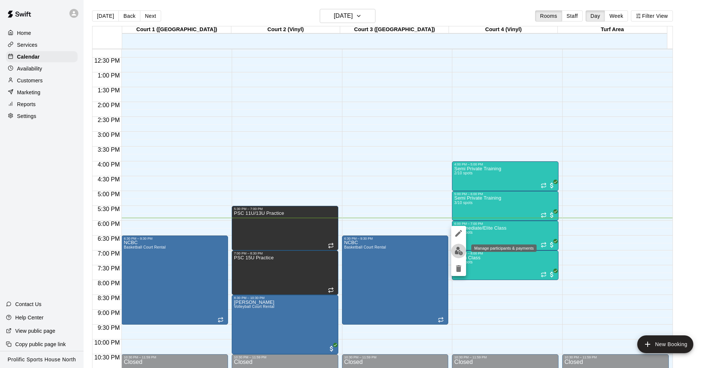
click at [457, 249] on img "edit" at bounding box center [458, 251] width 9 height 9
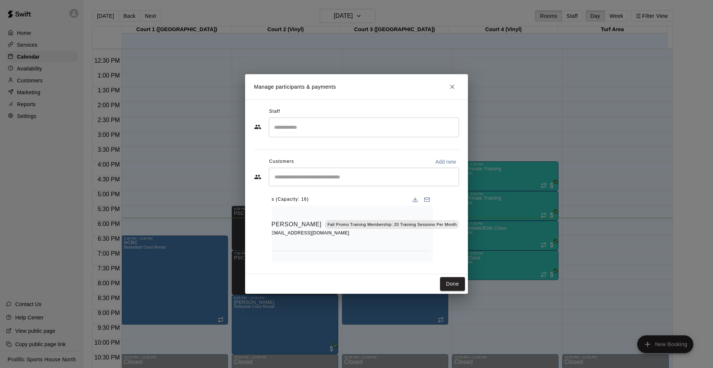
scroll to position [0, 29]
click at [460, 217] on icon "Mark attendance" at bounding box center [463, 215] width 7 height 7
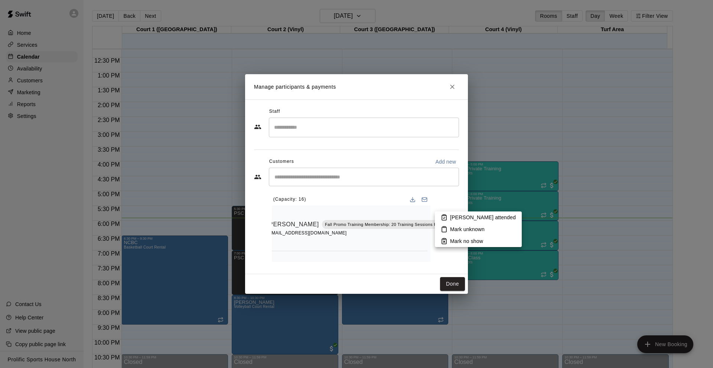
click at [444, 215] on icon at bounding box center [444, 217] width 7 height 7
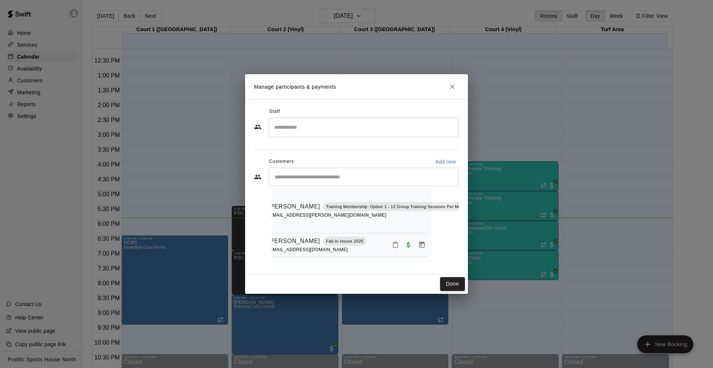
scroll to position [63, 29]
click at [472, 199] on icon "Mark attendance" at bounding box center [475, 197] width 7 height 7
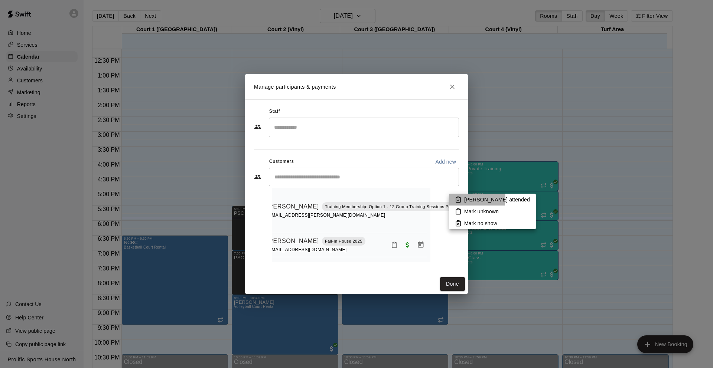
click at [453, 199] on li "Mark attended" at bounding box center [492, 200] width 87 height 12
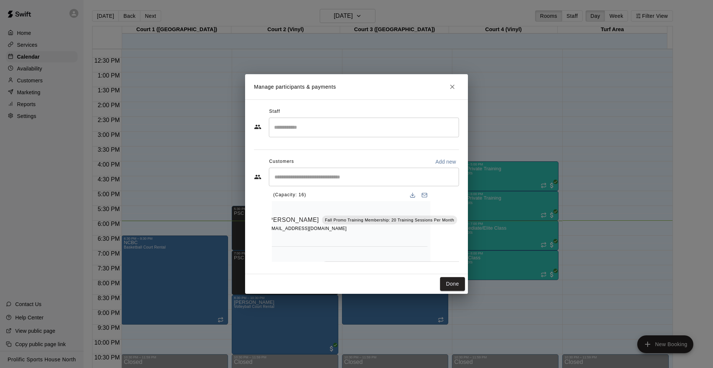
scroll to position [0, 29]
drag, startPoint x: 453, startPoint y: 86, endPoint x: 477, endPoint y: 122, distance: 42.9
click at [453, 86] on icon "Close" at bounding box center [452, 86] width 7 height 7
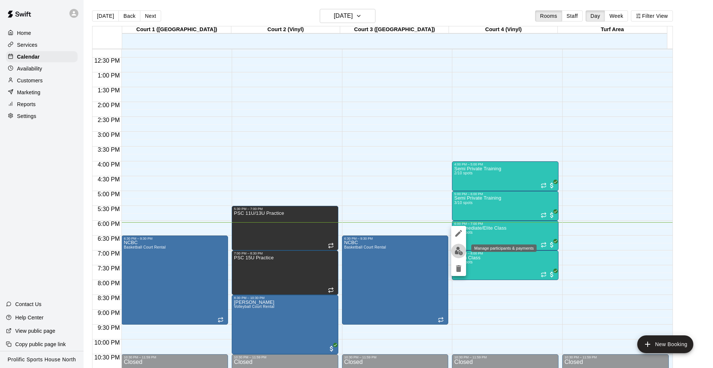
click at [456, 251] on img "edit" at bounding box center [458, 251] width 9 height 9
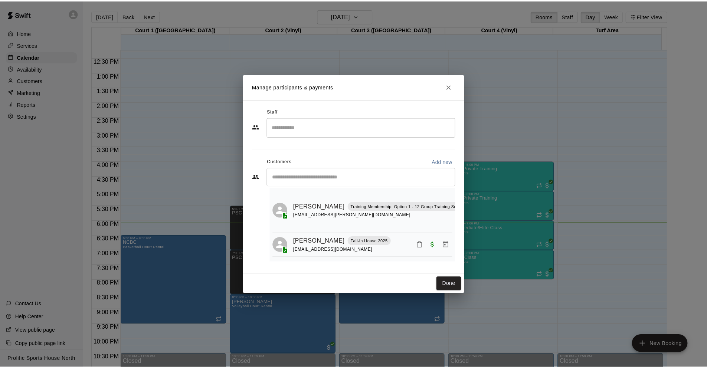
scroll to position [0, 0]
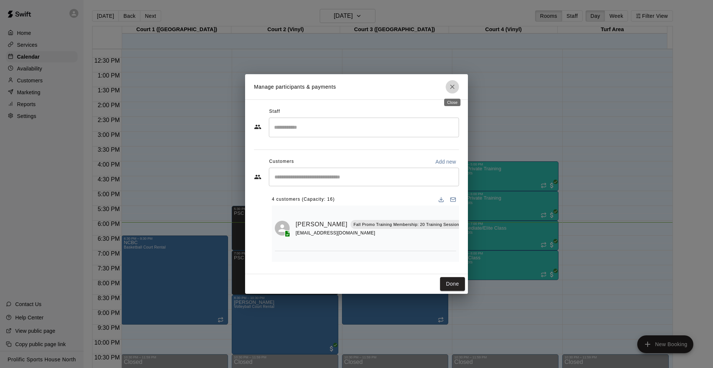
click at [449, 85] on icon "Close" at bounding box center [452, 86] width 7 height 7
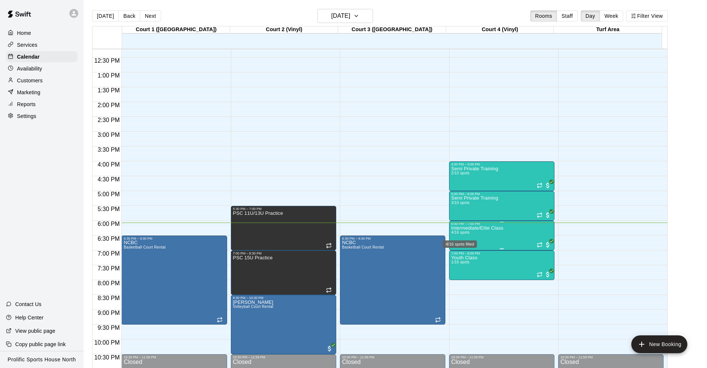
click at [468, 234] on span "4/16 spots" at bounding box center [460, 233] width 18 height 4
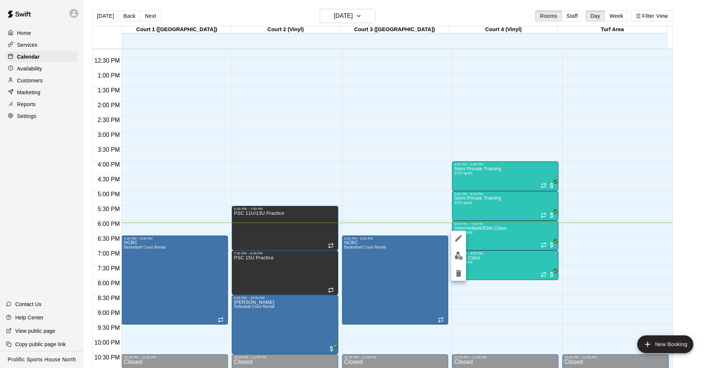
click at [423, 222] on div at bounding box center [356, 184] width 713 height 368
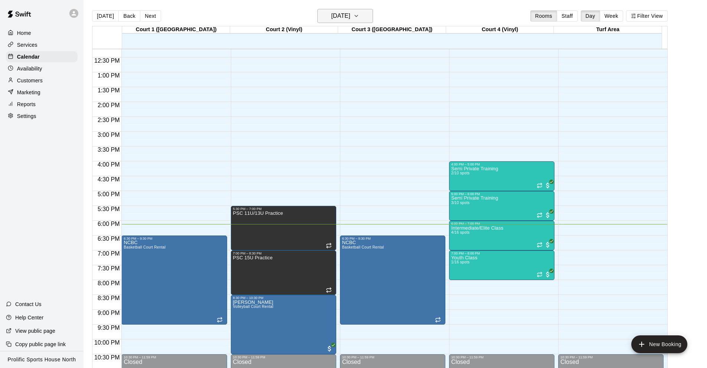
click at [359, 19] on icon "button" at bounding box center [356, 16] width 6 height 9
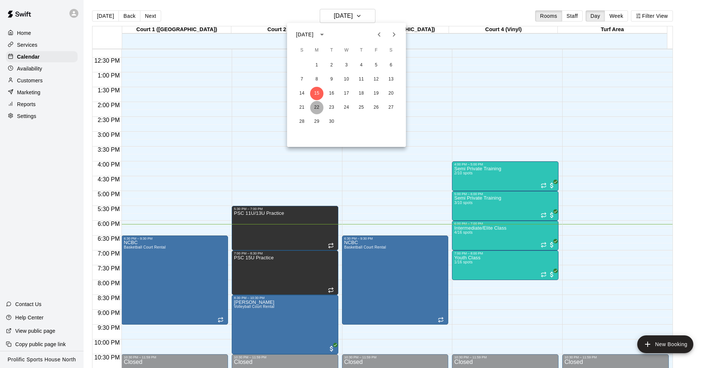
click at [317, 108] on button "22" at bounding box center [316, 107] width 13 height 13
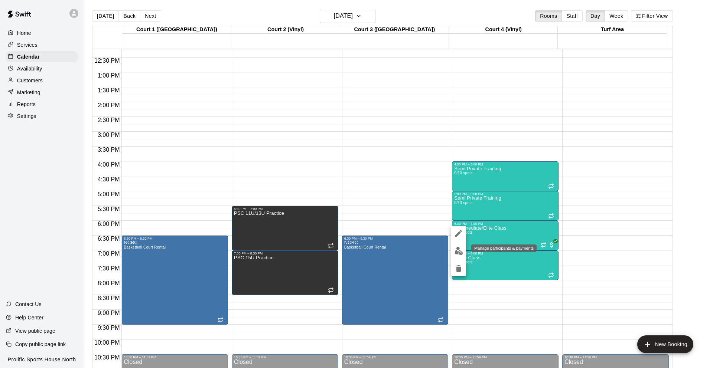
click at [456, 251] on img "edit" at bounding box center [458, 251] width 9 height 9
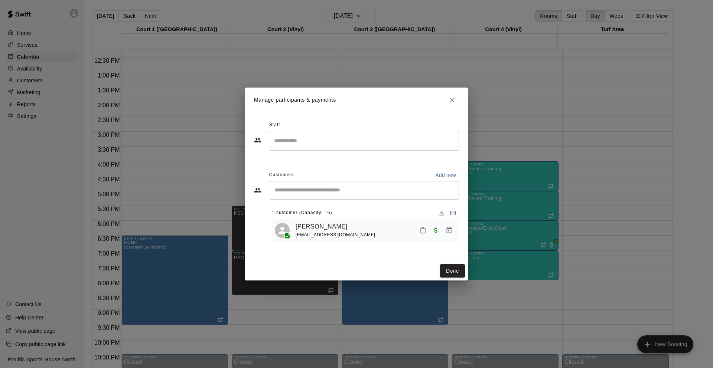
click at [447, 95] on h2 "Manage participants & payments" at bounding box center [356, 100] width 223 height 25
click at [451, 99] on icon "Close" at bounding box center [452, 100] width 4 height 4
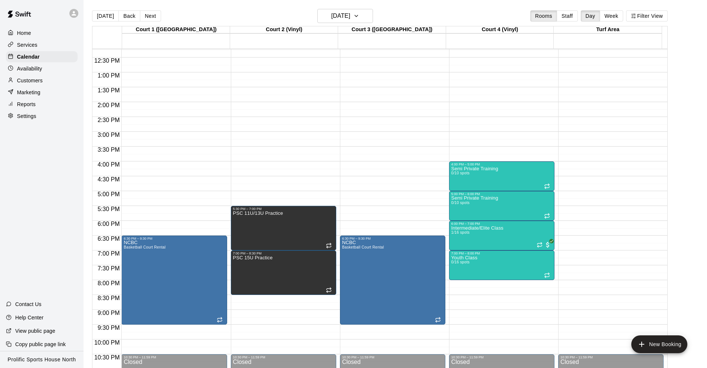
scroll to position [317, 0]
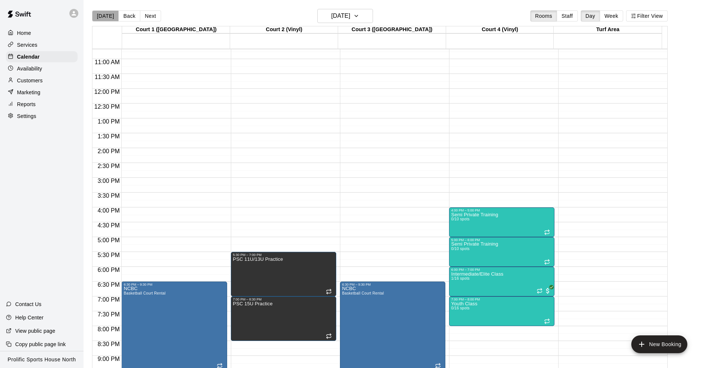
click at [109, 17] on button "[DATE]" at bounding box center [105, 15] width 27 height 11
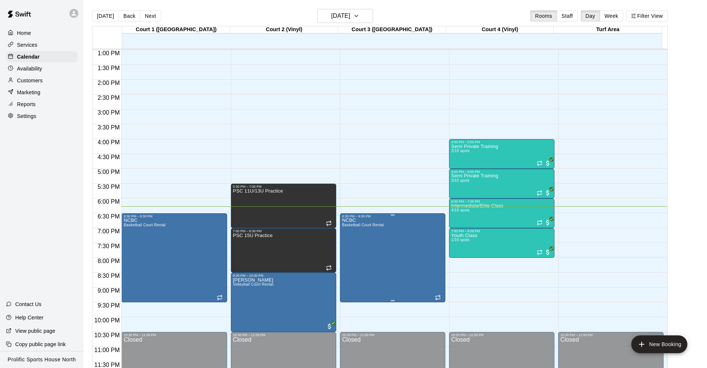
scroll to position [1, 0]
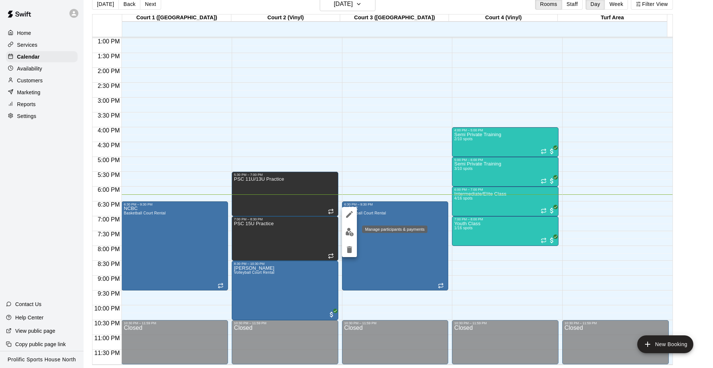
click at [350, 229] on img "edit" at bounding box center [349, 232] width 9 height 9
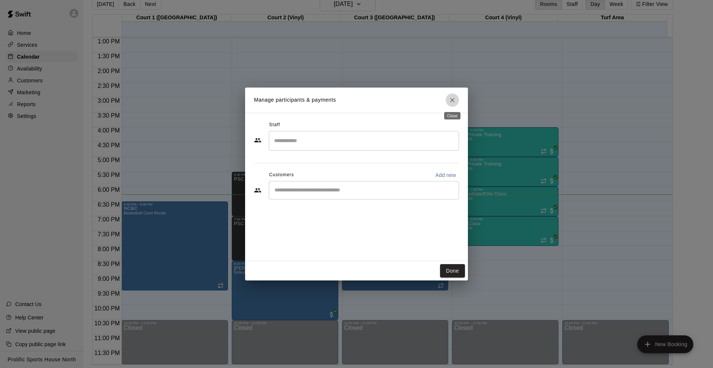
click at [452, 101] on icon "Close" at bounding box center [452, 100] width 4 height 4
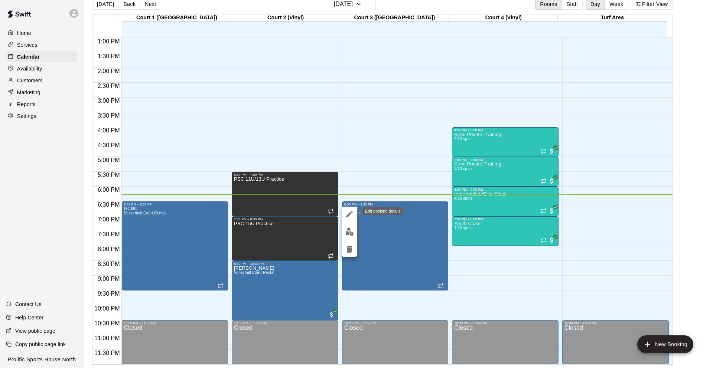
click at [345, 212] on icon "edit" at bounding box center [349, 214] width 9 height 9
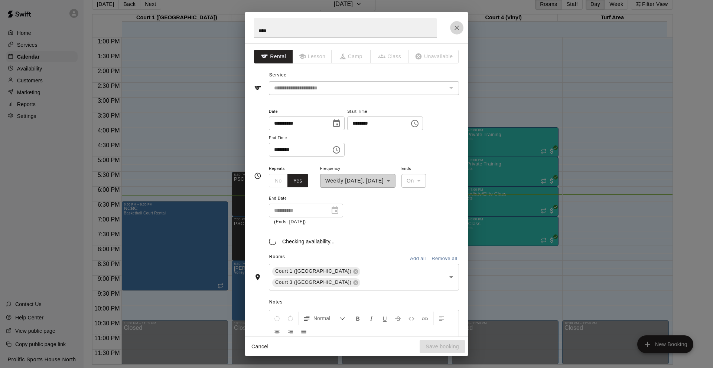
type input "**********"
click at [458, 25] on icon "Close" at bounding box center [456, 27] width 7 height 7
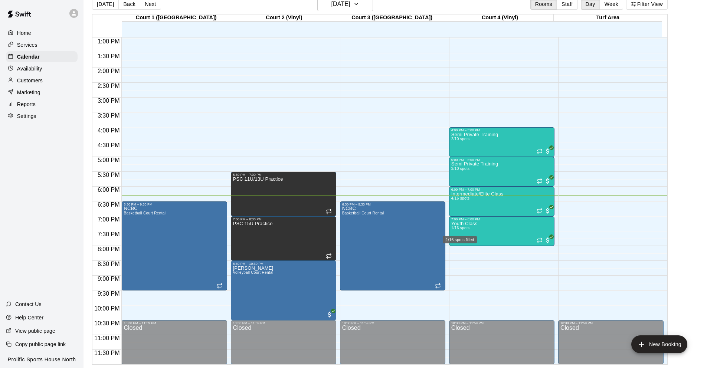
click at [461, 234] on div "1/16 spots filled" at bounding box center [460, 237] width 36 height 13
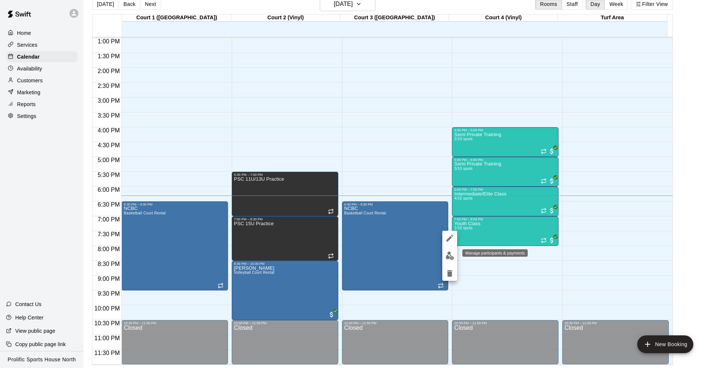
click at [449, 256] on img "edit" at bounding box center [450, 256] width 9 height 9
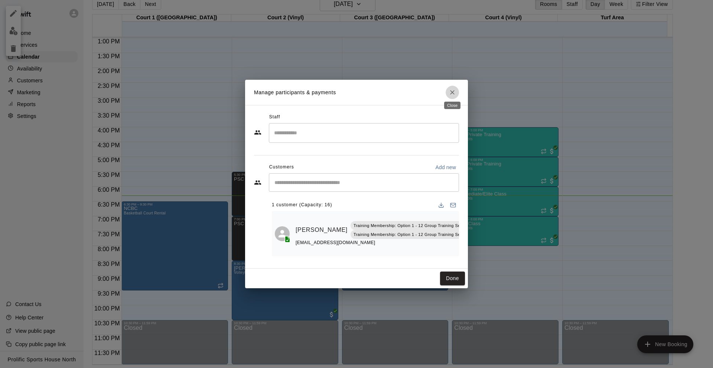
click at [451, 92] on icon "Close" at bounding box center [452, 92] width 7 height 7
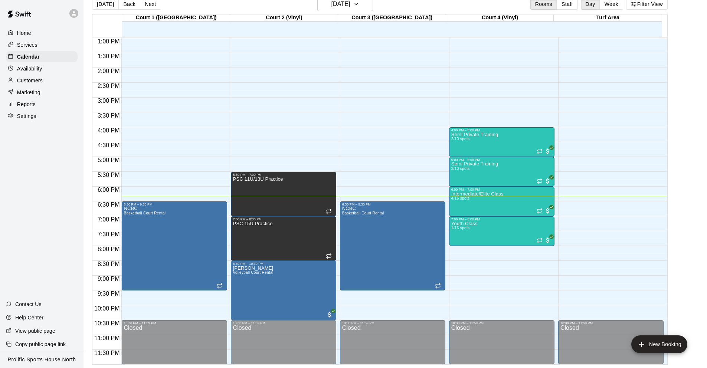
scroll to position [337, 0]
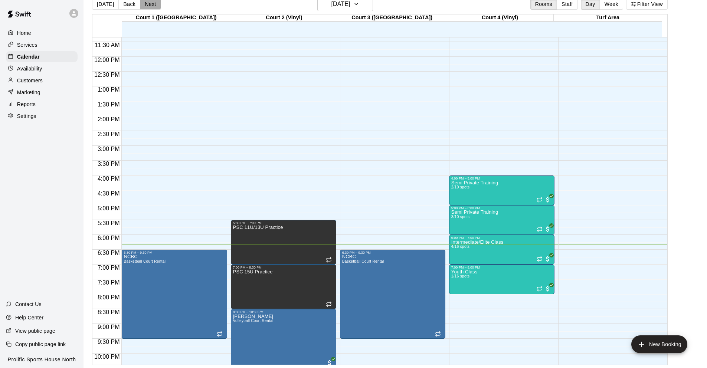
click at [154, 5] on button "Next" at bounding box center [150, 4] width 21 height 11
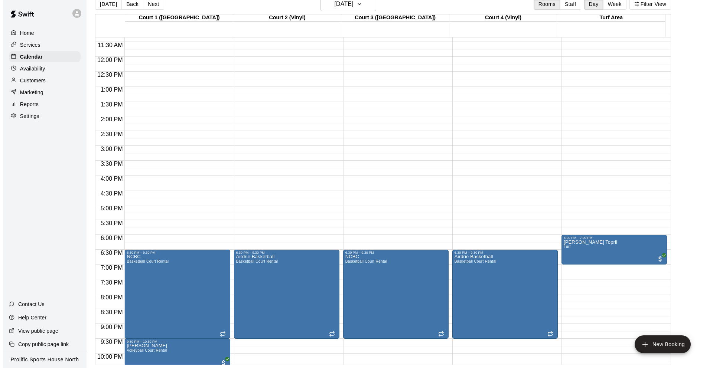
scroll to position [385, 0]
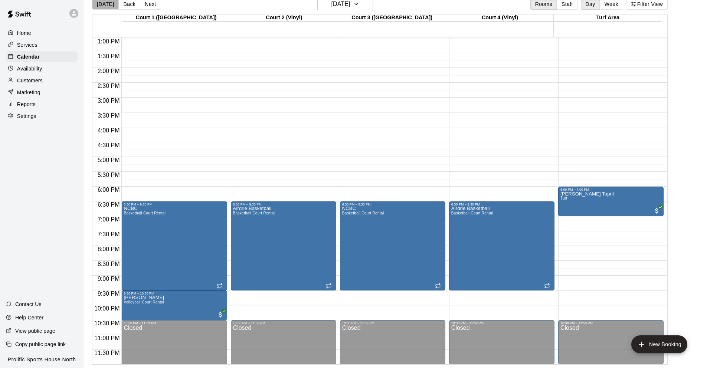
click at [110, 4] on button "[DATE]" at bounding box center [105, 4] width 27 height 11
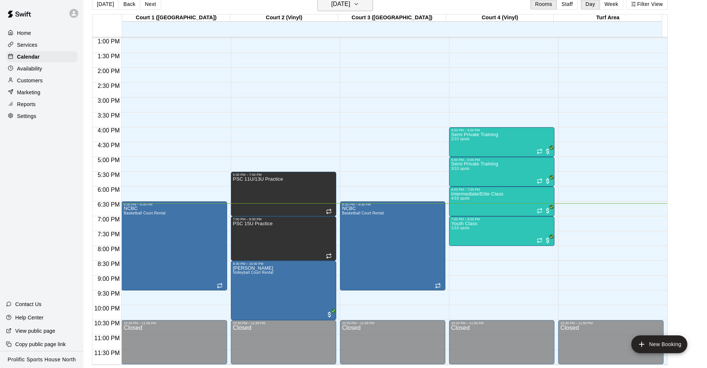
click at [359, 7] on icon "button" at bounding box center [356, 4] width 6 height 9
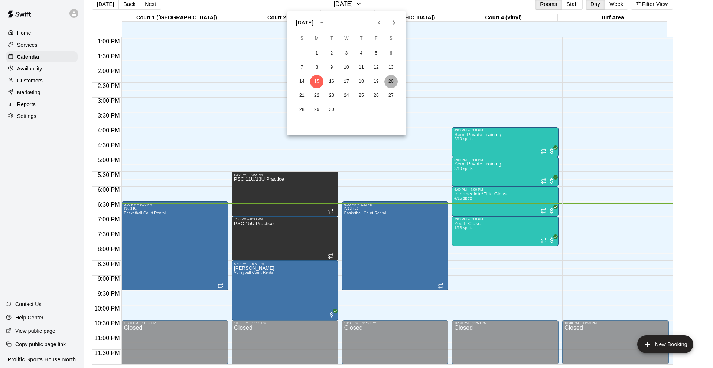
click at [393, 81] on button "20" at bounding box center [390, 81] width 13 height 13
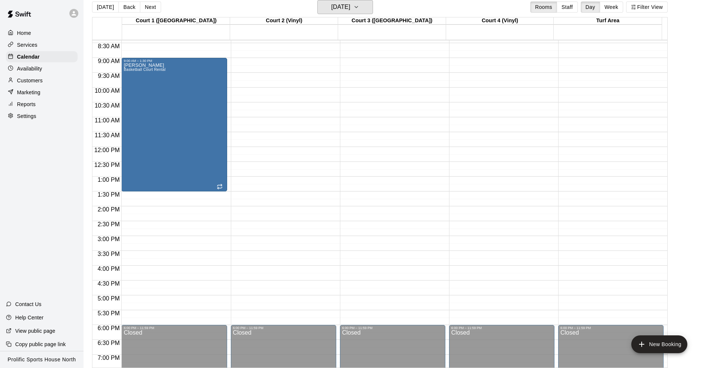
scroll to position [250, 0]
click at [140, 9] on button "Next" at bounding box center [150, 6] width 21 height 11
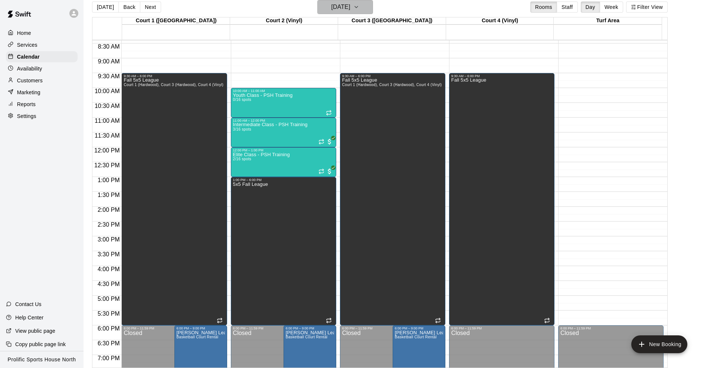
click at [359, 4] on icon "button" at bounding box center [356, 7] width 6 height 9
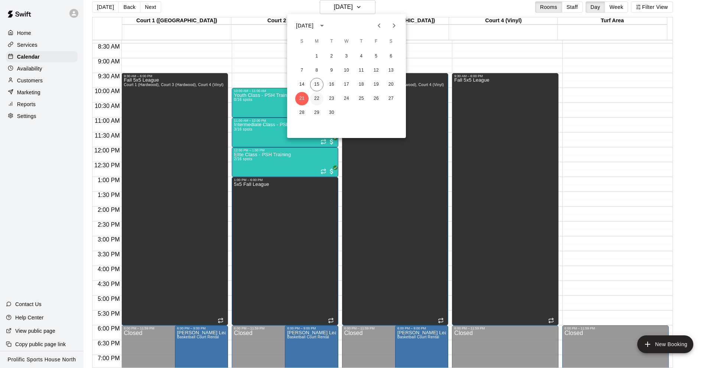
click at [318, 100] on button "22" at bounding box center [316, 98] width 13 height 13
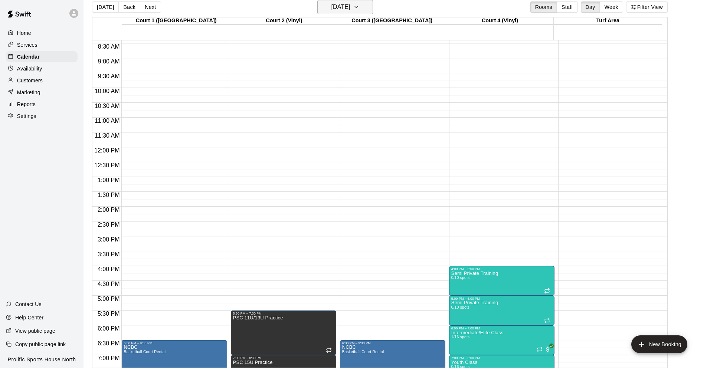
click at [350, 3] on h6 "Monday Sep 22" at bounding box center [341, 7] width 19 height 10
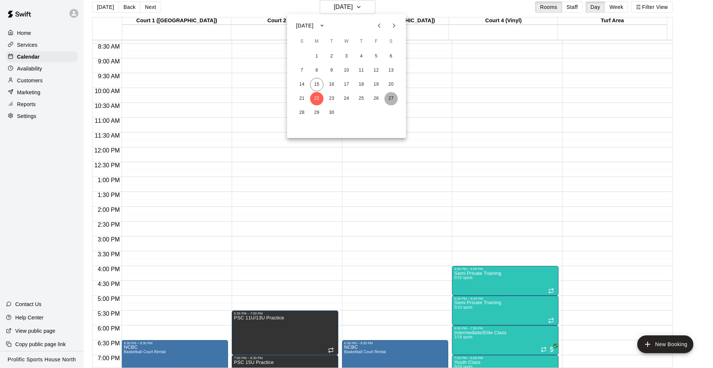
click at [387, 98] on button "27" at bounding box center [390, 98] width 13 height 13
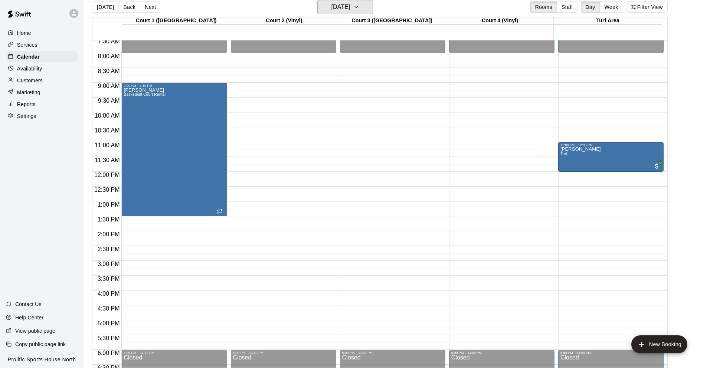
scroll to position [203, 0]
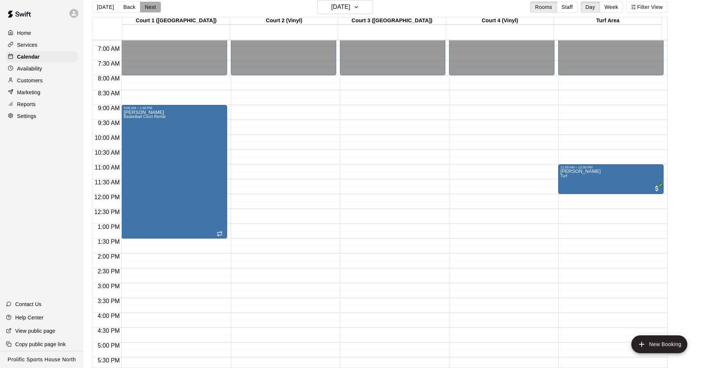
click at [153, 8] on button "Next" at bounding box center [150, 6] width 21 height 11
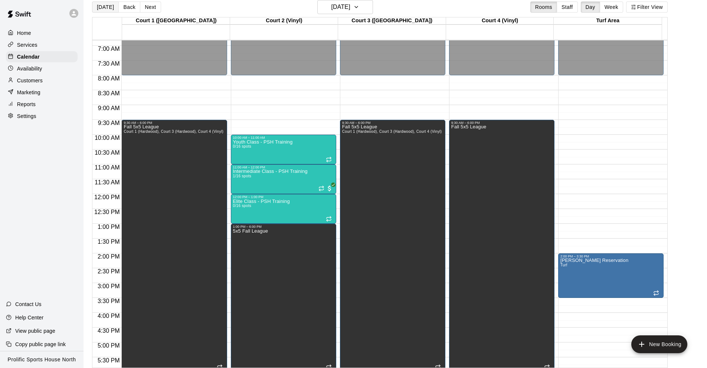
click at [109, 5] on button "[DATE]" at bounding box center [105, 6] width 27 height 11
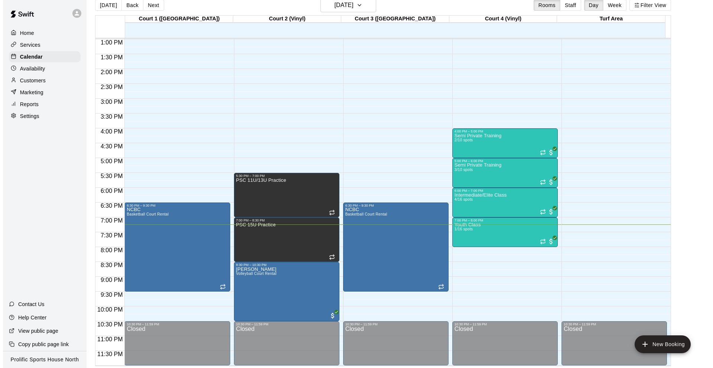
scroll to position [12, 0]
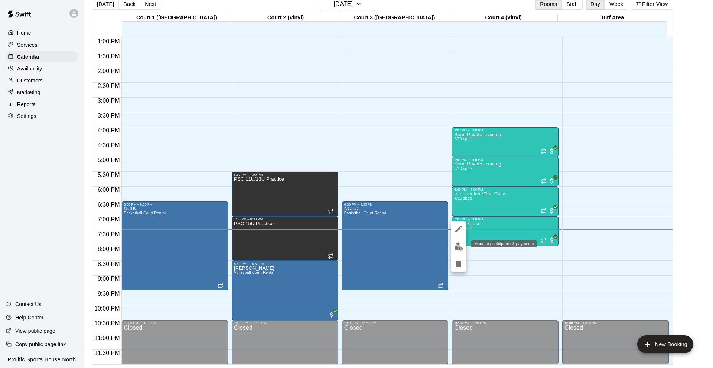
click at [455, 249] on img "edit" at bounding box center [458, 246] width 9 height 9
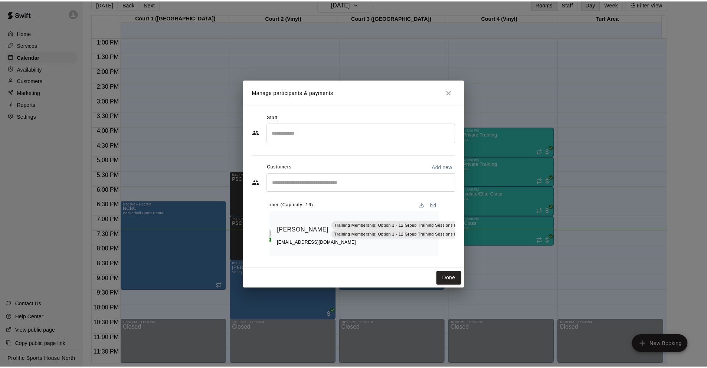
scroll to position [0, 22]
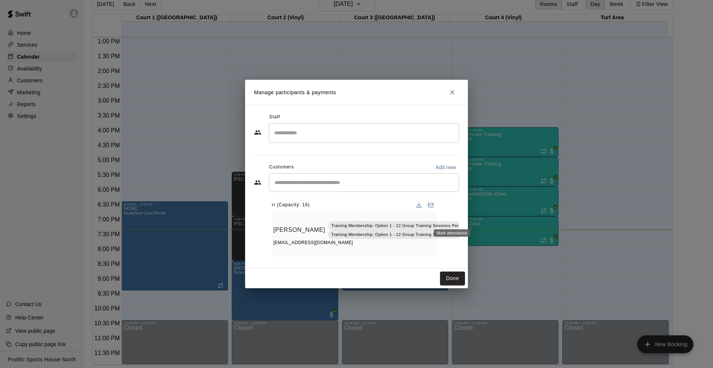
click at [478, 217] on icon "Mark attendance" at bounding box center [481, 220] width 7 height 7
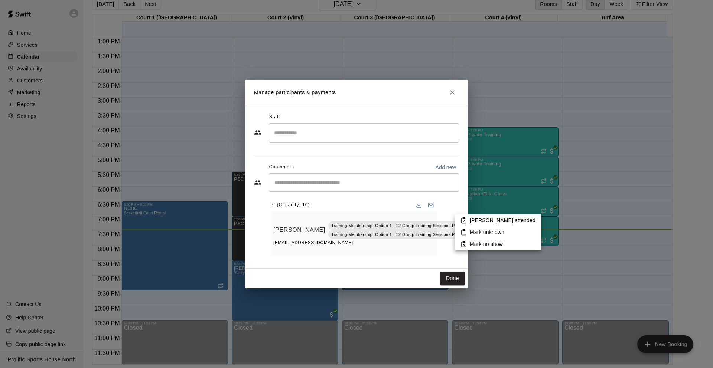
click at [462, 222] on icon at bounding box center [463, 220] width 7 height 7
click at [444, 279] on button "Done" at bounding box center [452, 279] width 25 height 14
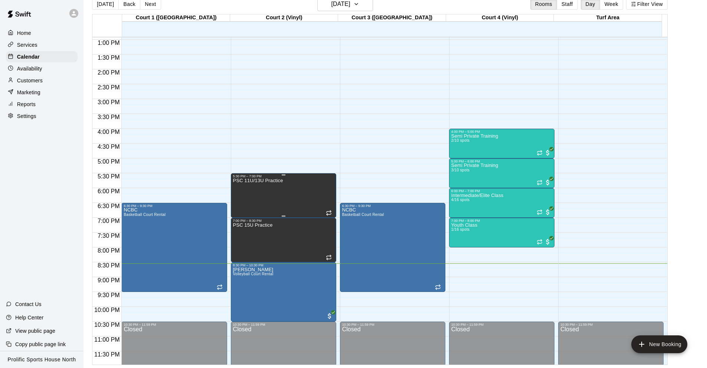
scroll to position [382, 0]
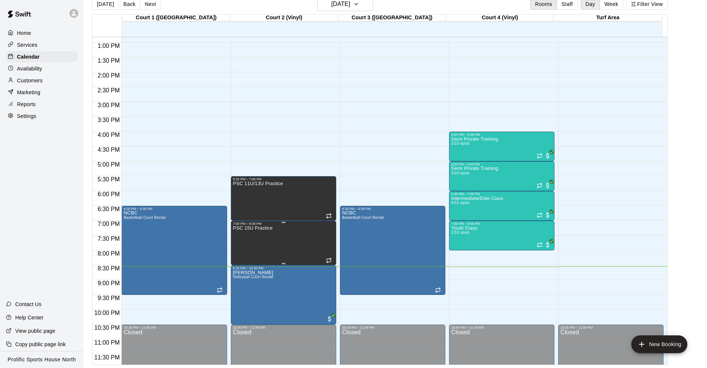
drag, startPoint x: 312, startPoint y: 247, endPoint x: 310, endPoint y: 244, distance: 4.5
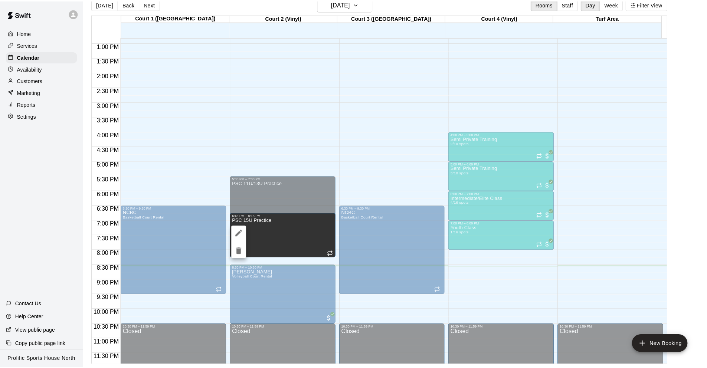
scroll to position [379, 0]
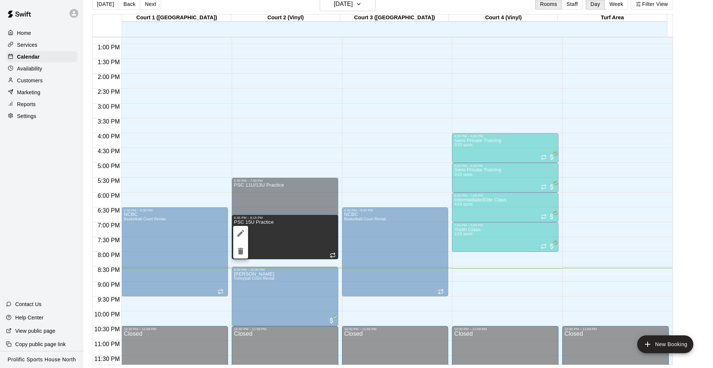
click at [274, 271] on div at bounding box center [356, 184] width 713 height 368
click at [271, 273] on div at bounding box center [356, 184] width 713 height 368
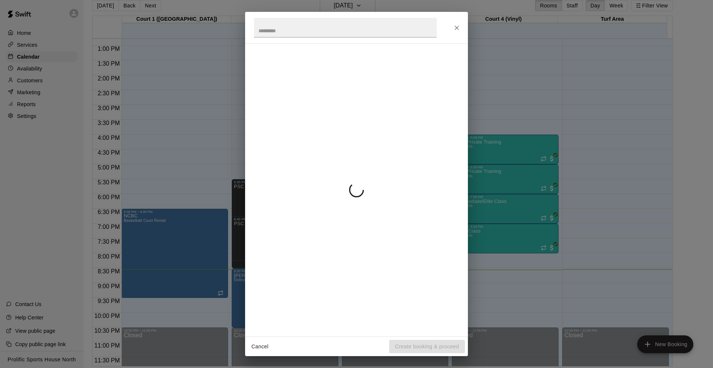
drag, startPoint x: 165, startPoint y: 143, endPoint x: 57, endPoint y: 170, distance: 111.4
click at [57, 170] on div "Cancel Create booking & proceed" at bounding box center [356, 184] width 713 height 368
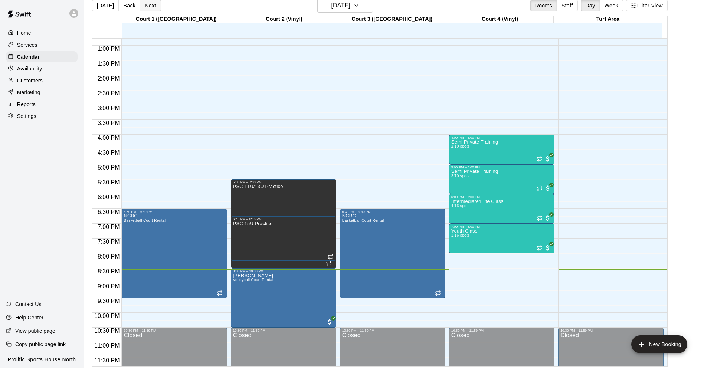
click at [151, 3] on button "Next" at bounding box center [150, 5] width 21 height 11
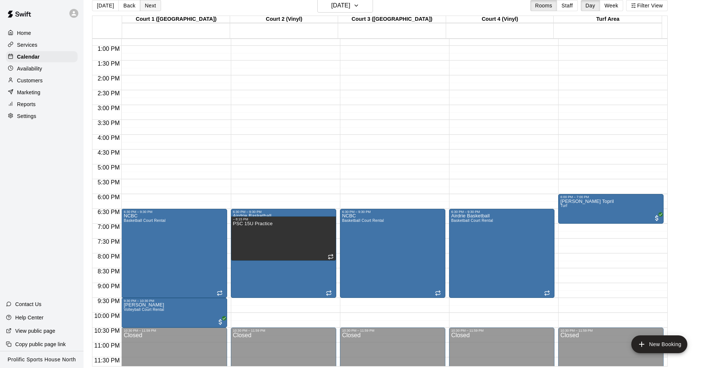
scroll to position [12, 0]
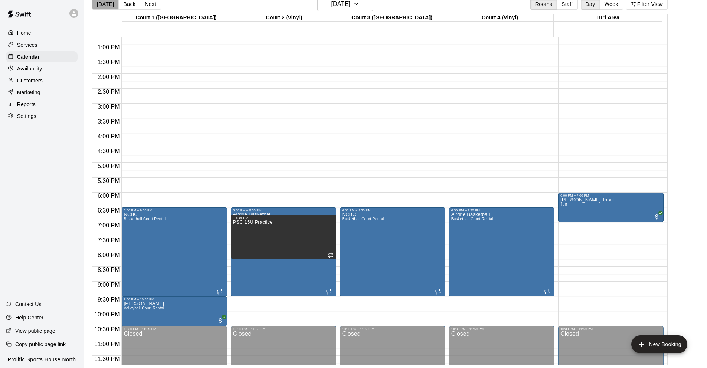
click at [108, 2] on button "[DATE]" at bounding box center [105, 4] width 27 height 11
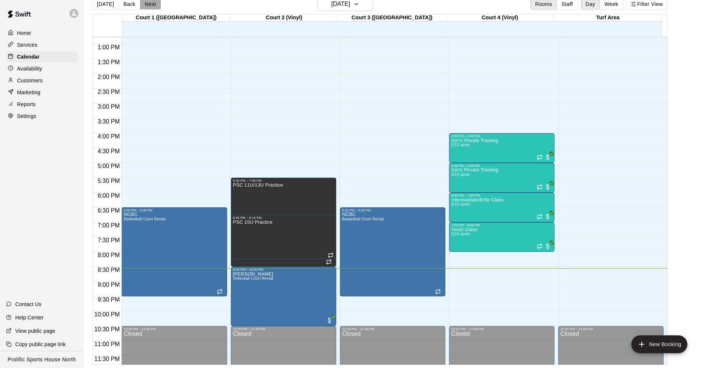
click at [147, 7] on button "Next" at bounding box center [150, 4] width 21 height 11
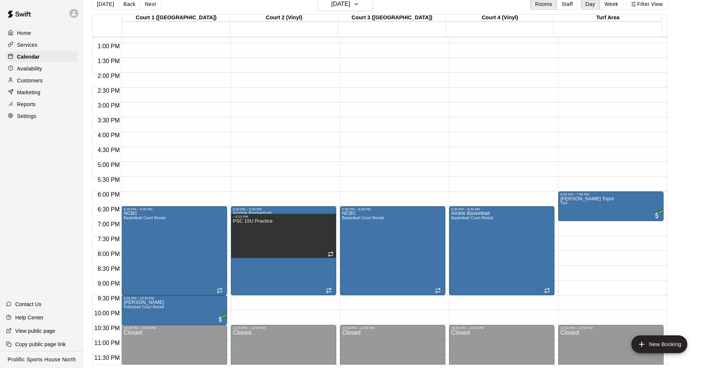
scroll to position [381, 0]
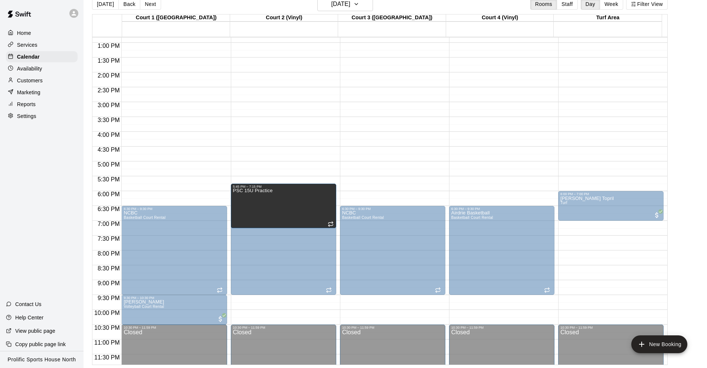
drag, startPoint x: 292, startPoint y: 231, endPoint x: 313, endPoint y: 195, distance: 41.3
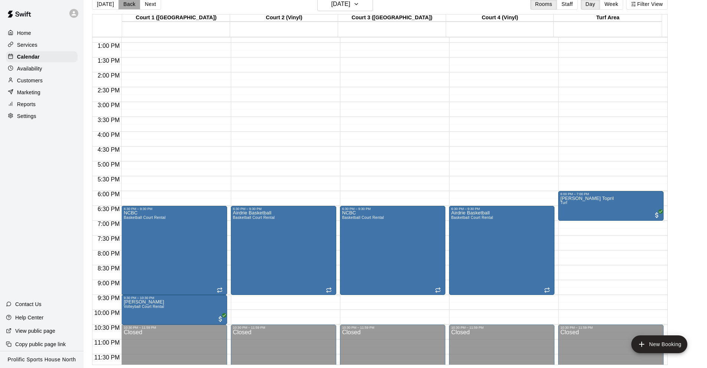
click at [131, 7] on button "Back" at bounding box center [129, 4] width 22 height 11
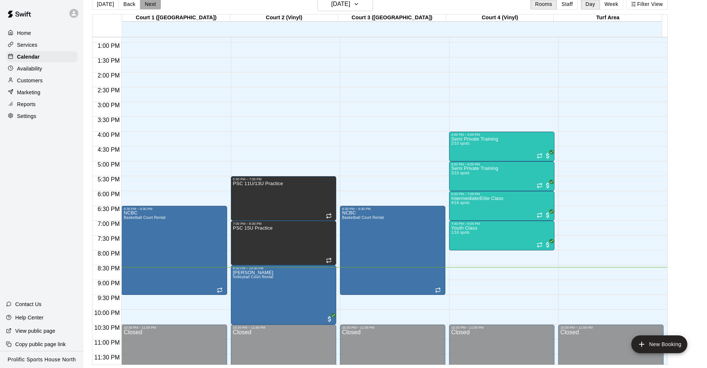
click at [141, 3] on button "Next" at bounding box center [150, 4] width 21 height 11
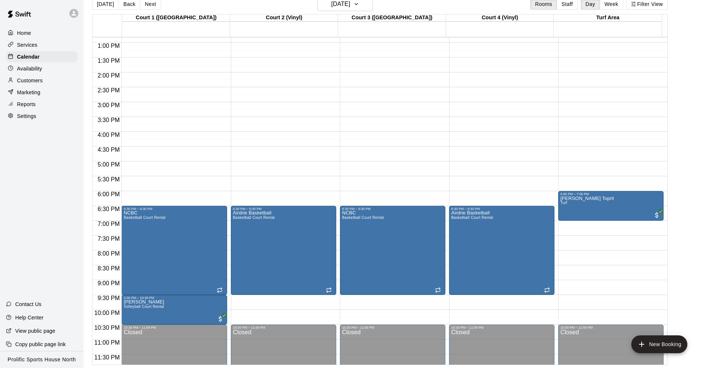
scroll to position [382, 0]
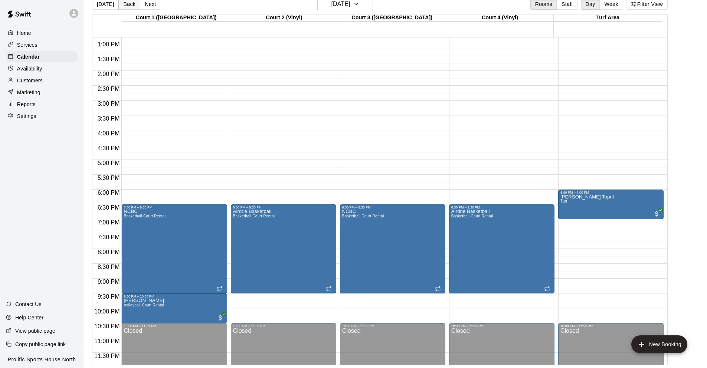
click at [129, 4] on button "Back" at bounding box center [129, 4] width 22 height 11
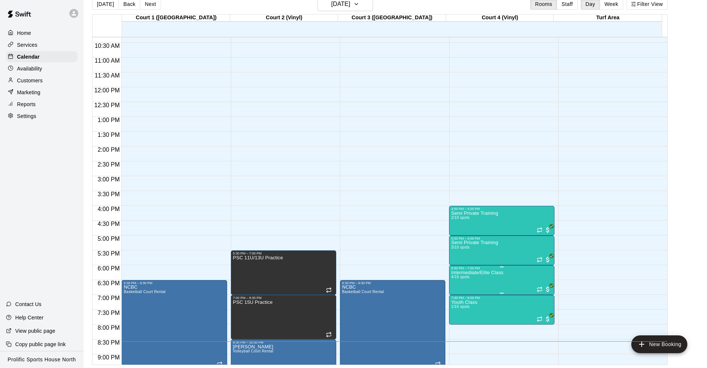
scroll to position [385, 0]
